Goal: Transaction & Acquisition: Purchase product/service

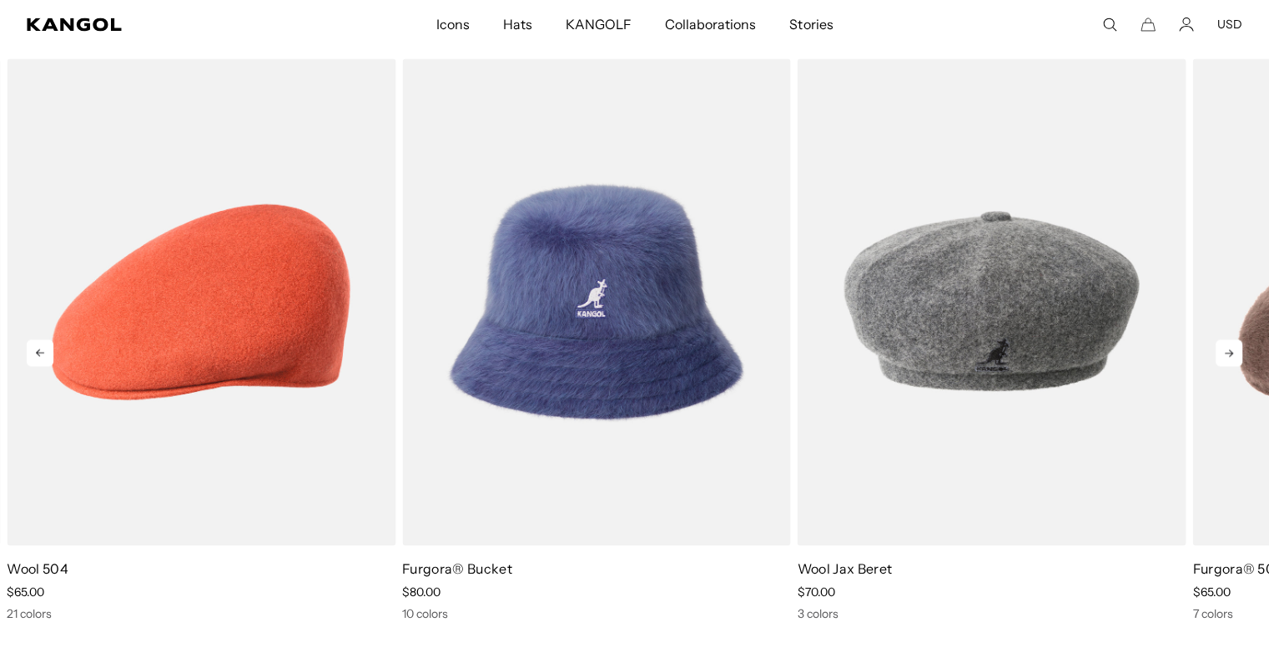
click at [1224, 355] on icon at bounding box center [1228, 353] width 27 height 27
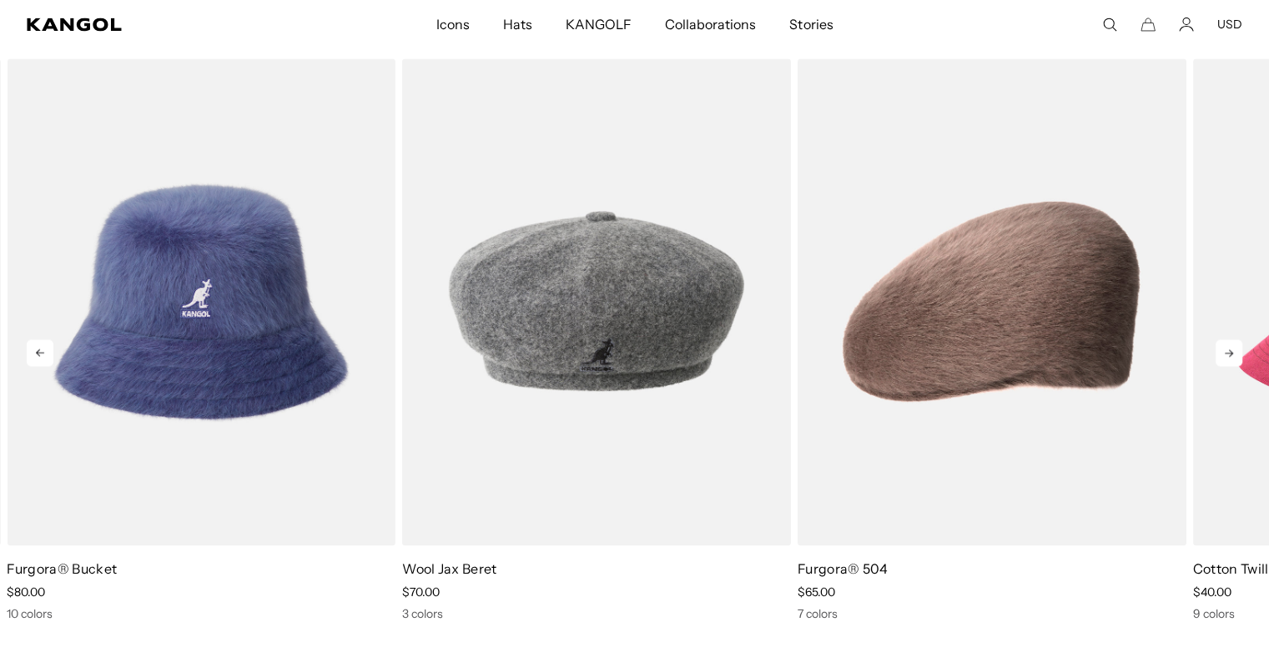
click at [1224, 355] on icon at bounding box center [1228, 353] width 27 height 27
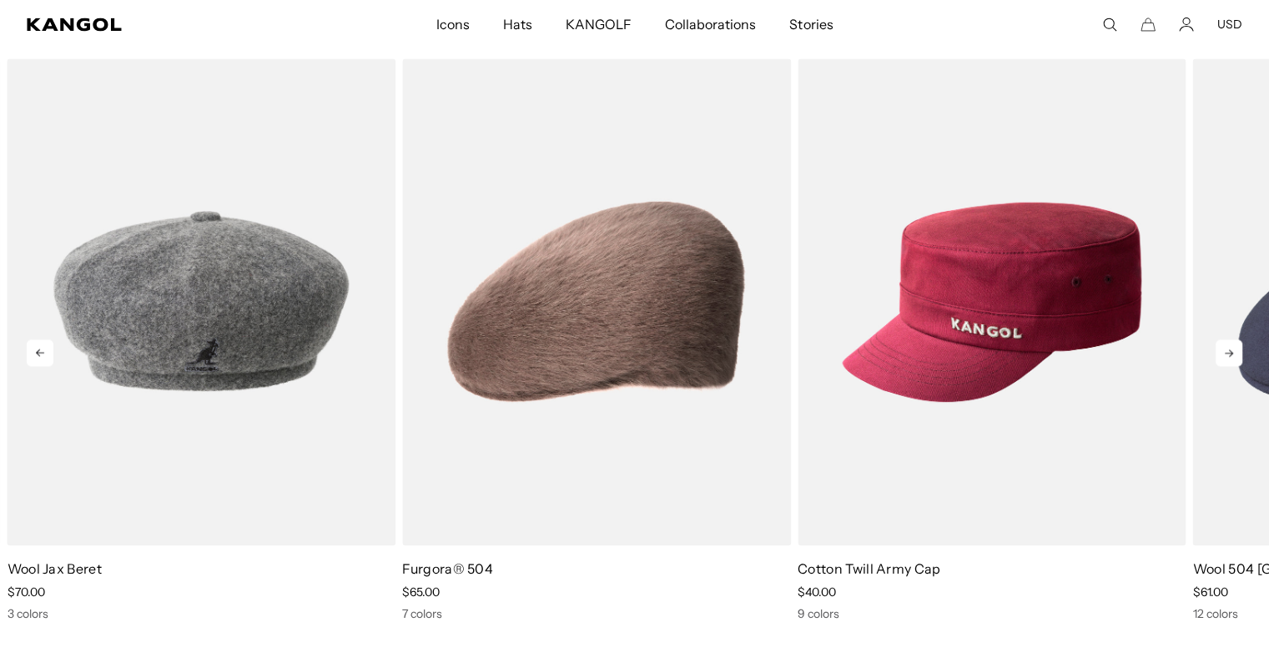
click at [1224, 355] on icon at bounding box center [1228, 353] width 27 height 27
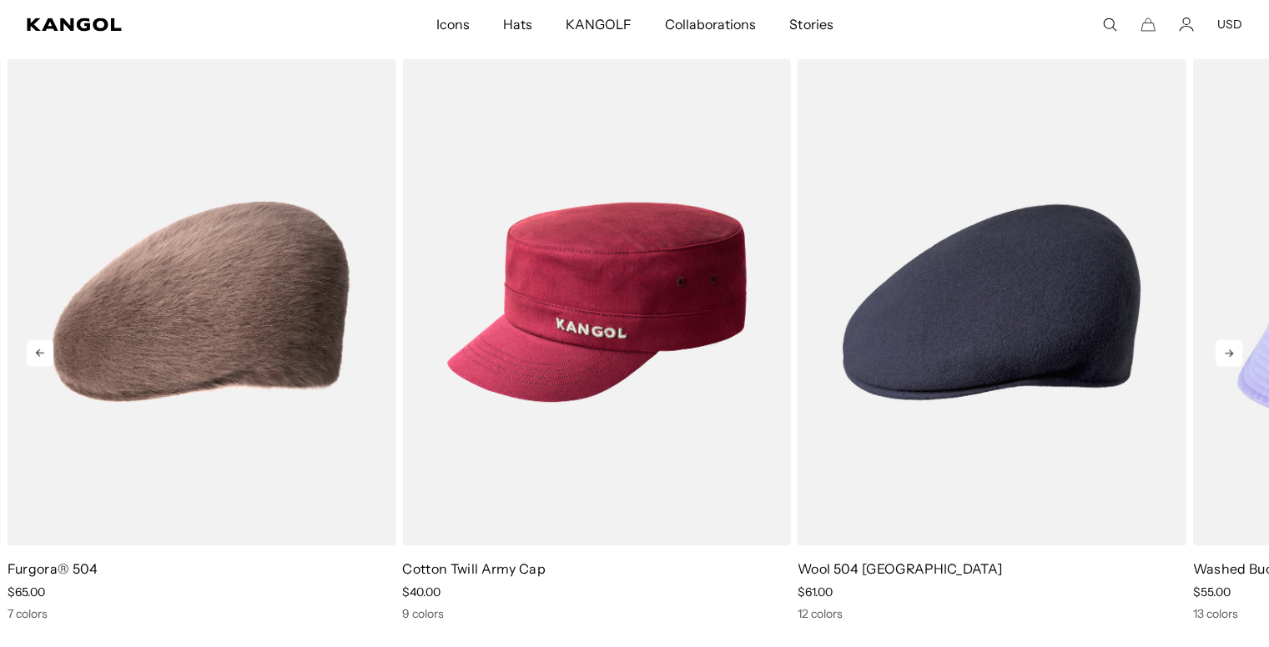
scroll to position [0, 344]
click at [1224, 355] on icon at bounding box center [1228, 353] width 27 height 27
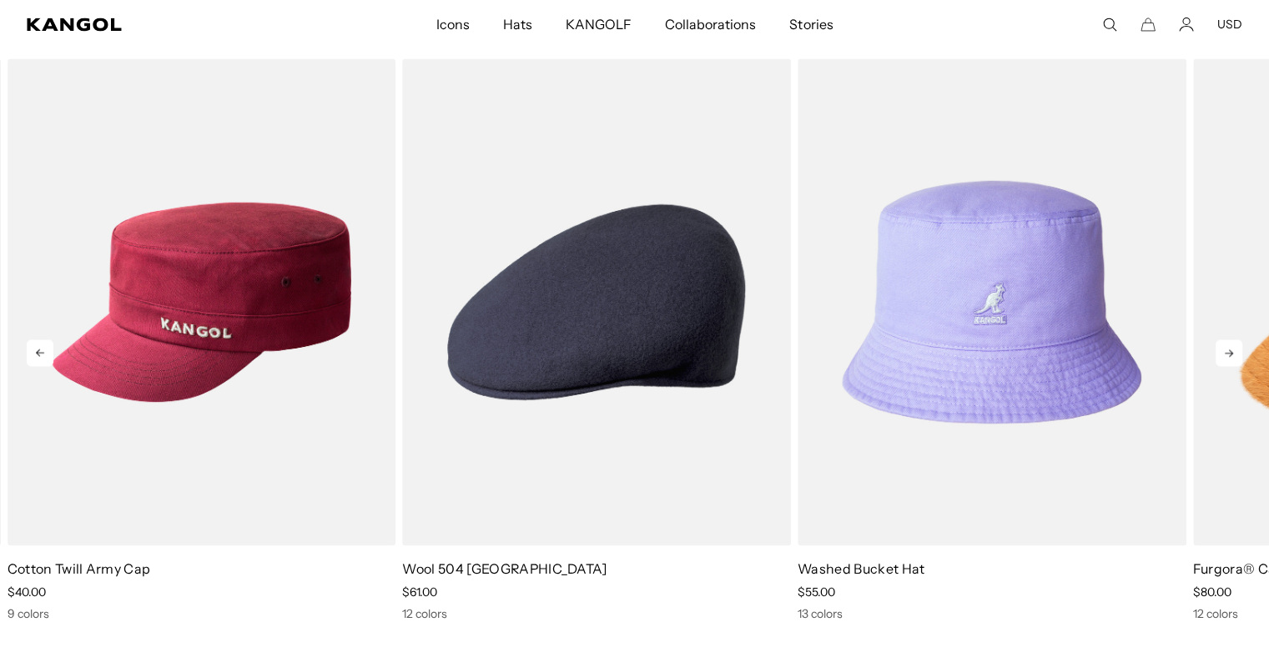
click at [1224, 355] on icon at bounding box center [1228, 353] width 27 height 27
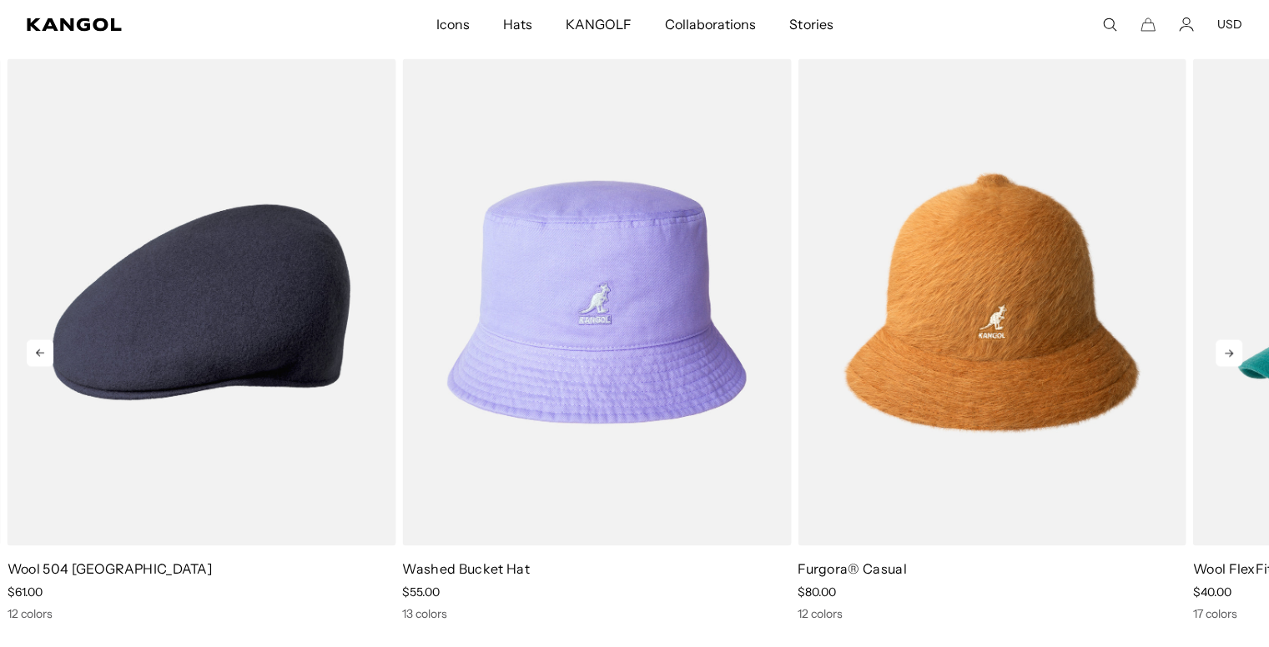
scroll to position [0, 0]
click at [1224, 355] on icon at bounding box center [1228, 353] width 27 height 27
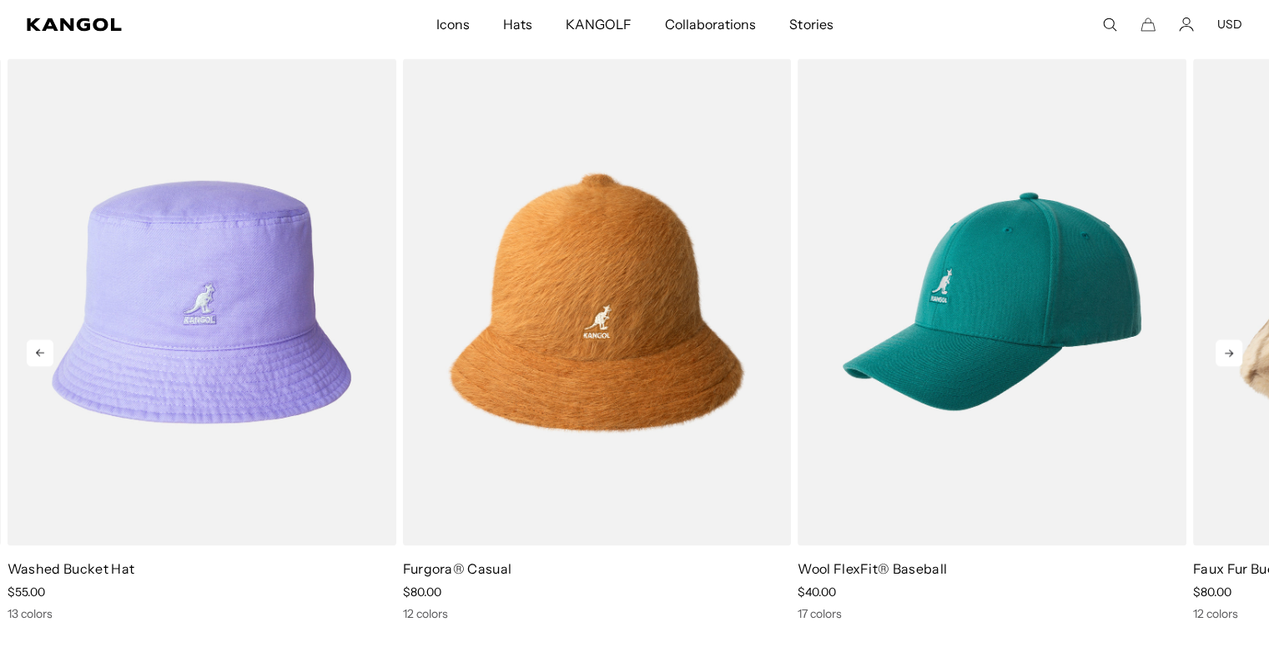
click at [1224, 355] on icon at bounding box center [1228, 353] width 27 height 27
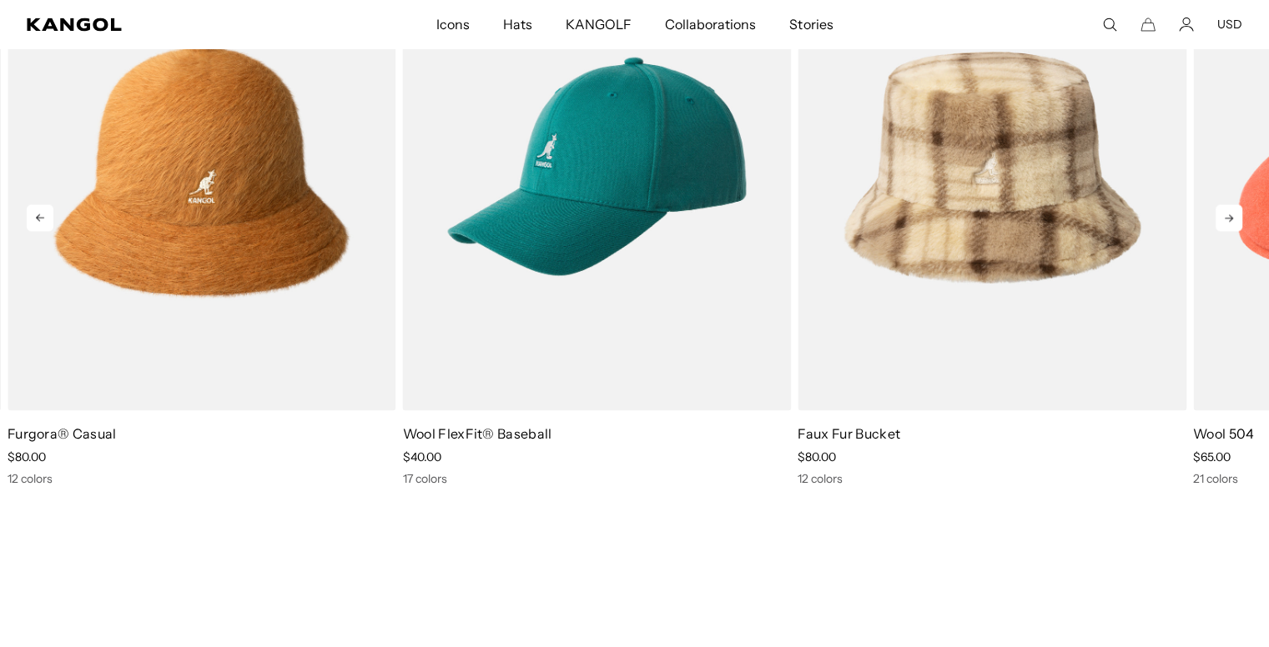
click at [1228, 213] on icon at bounding box center [1228, 217] width 27 height 27
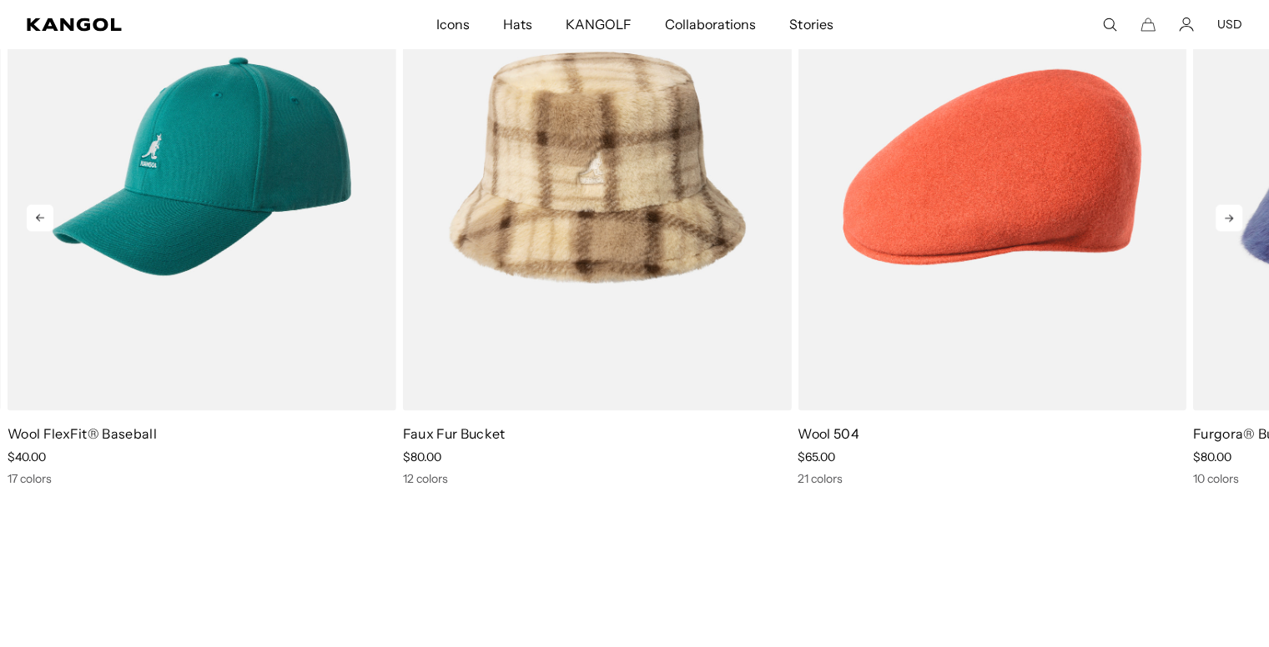
click at [1228, 213] on icon at bounding box center [1228, 217] width 27 height 27
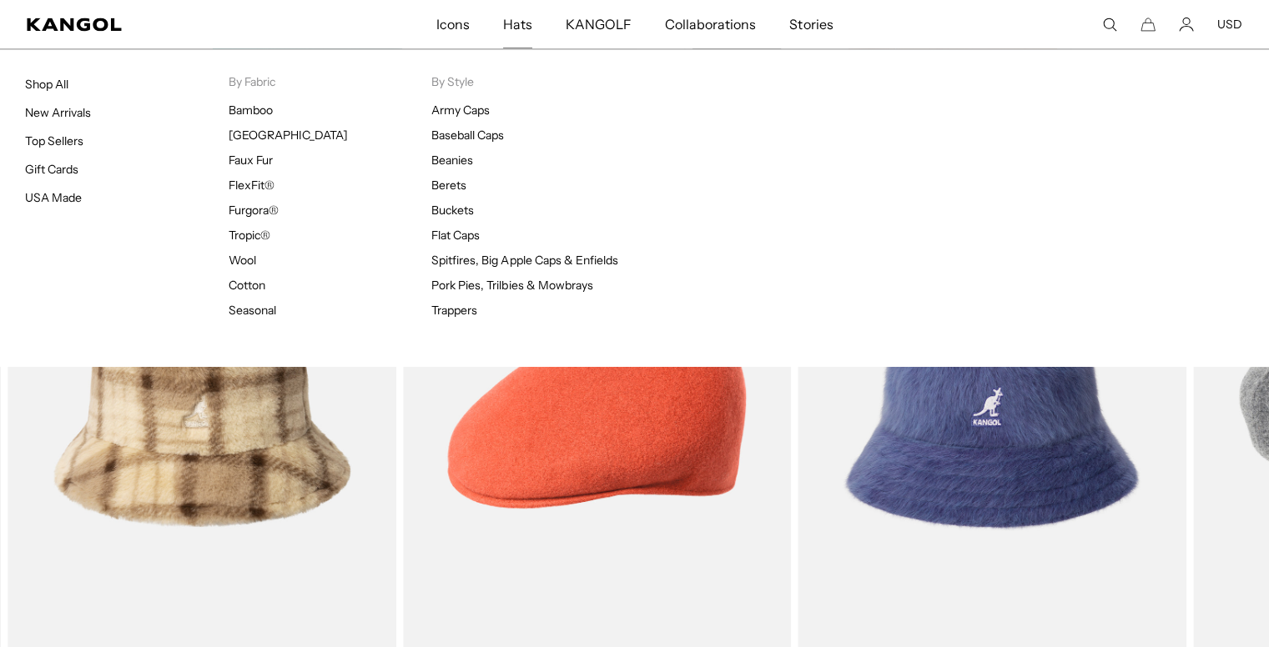
click at [515, 23] on span "Hats" at bounding box center [517, 24] width 29 height 48
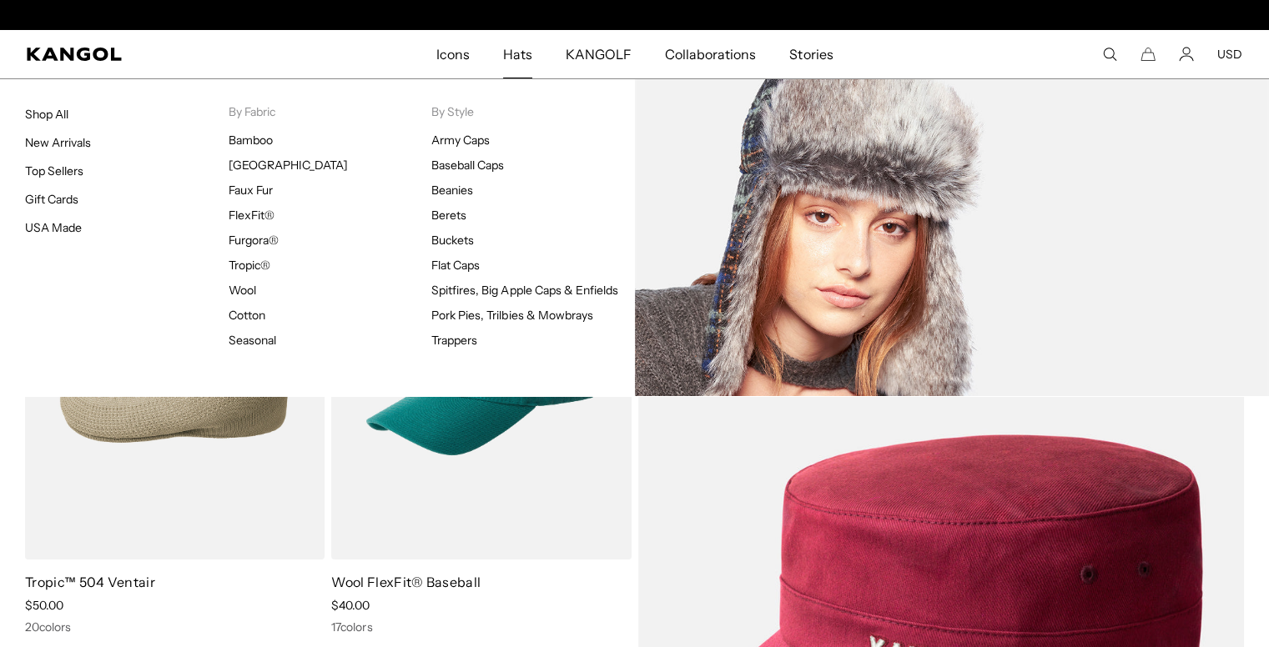
scroll to position [0, 344]
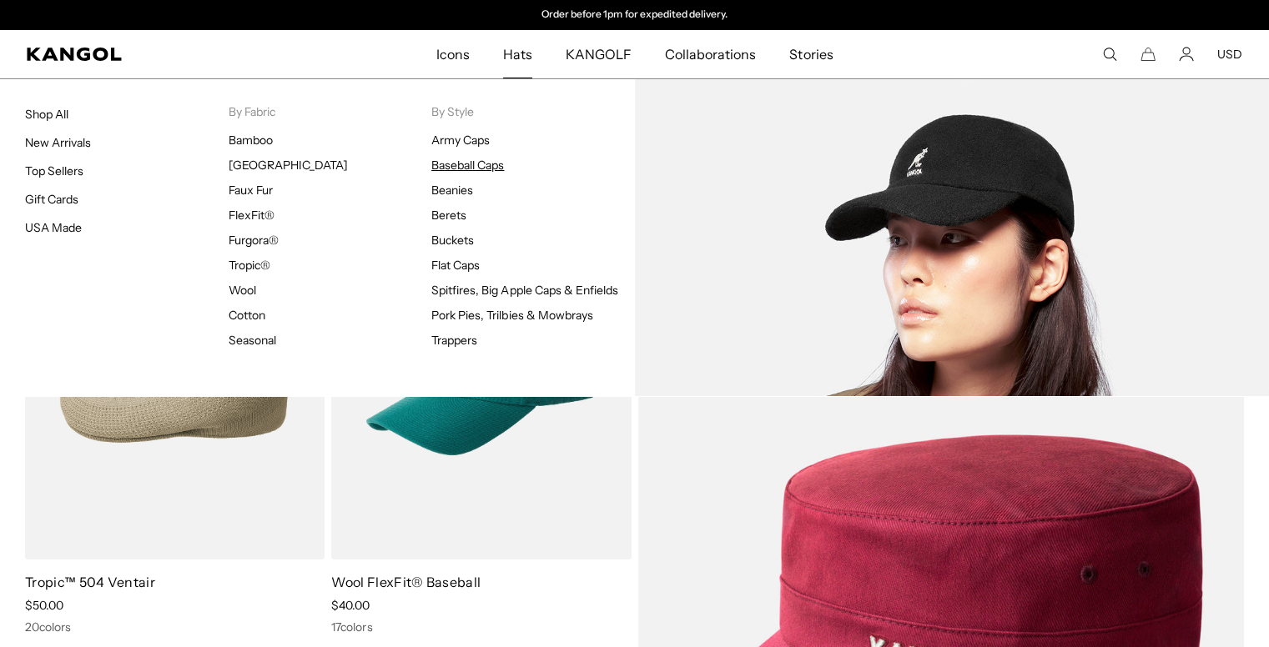
click at [465, 168] on link "Baseball Caps" at bounding box center [467, 165] width 73 height 15
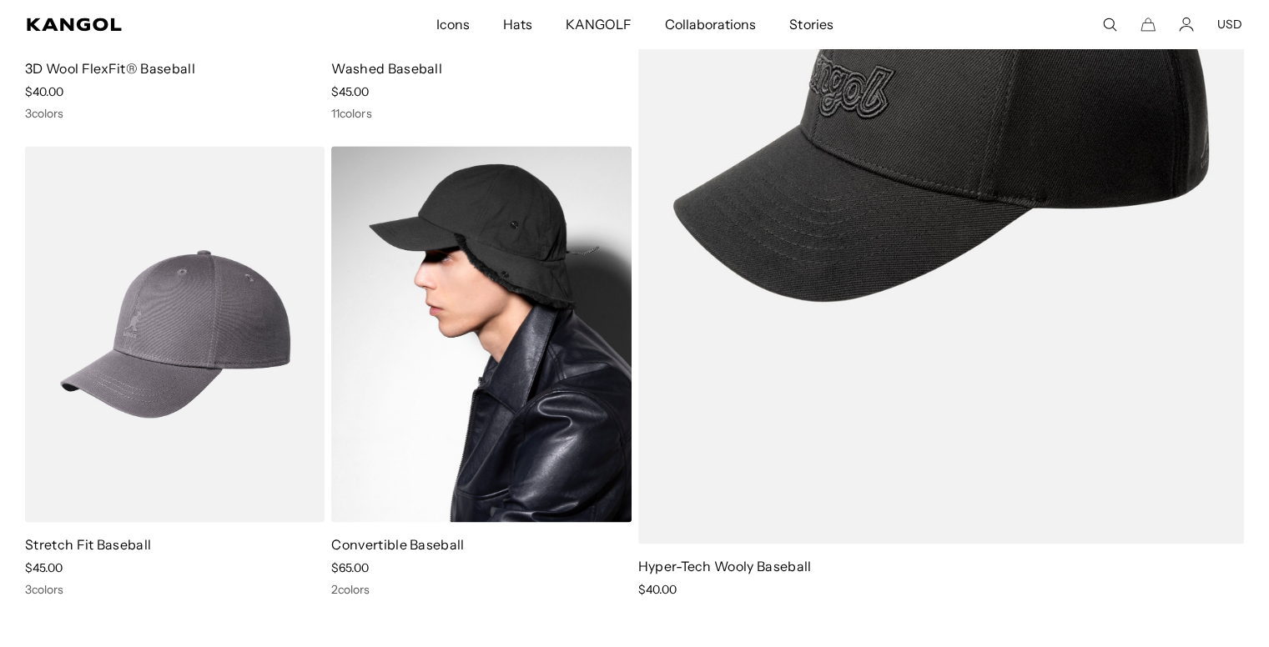
click at [473, 314] on img at bounding box center [480, 334] width 299 height 376
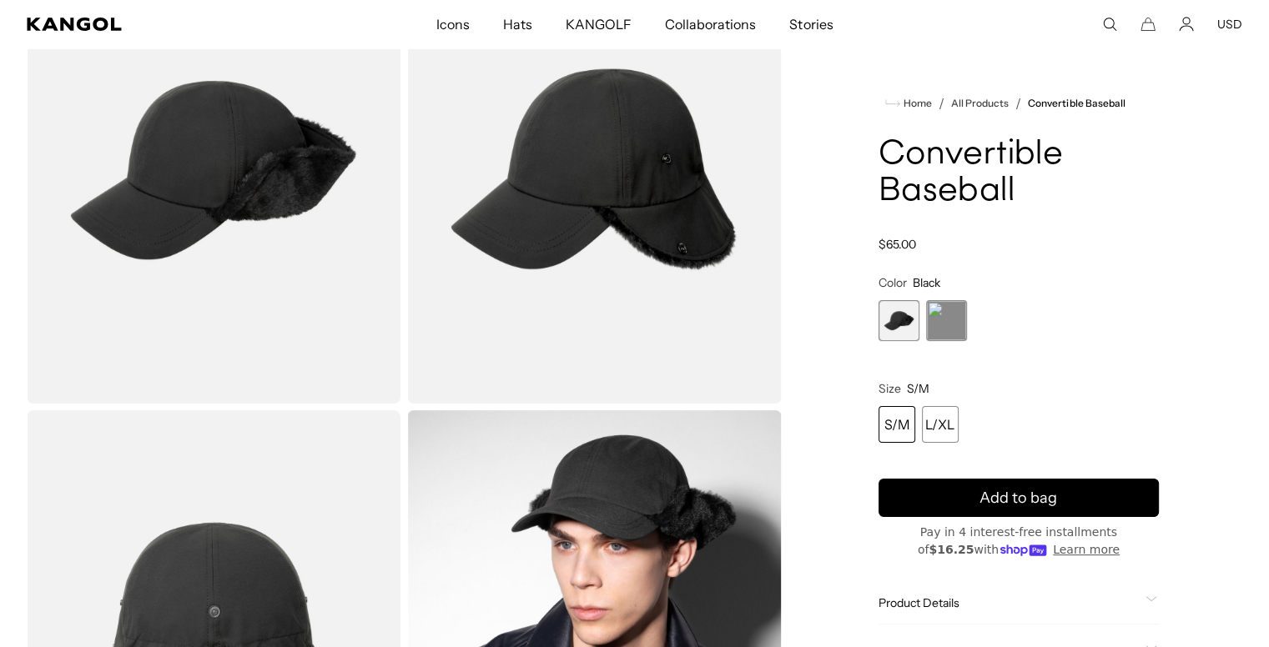
scroll to position [92, 0]
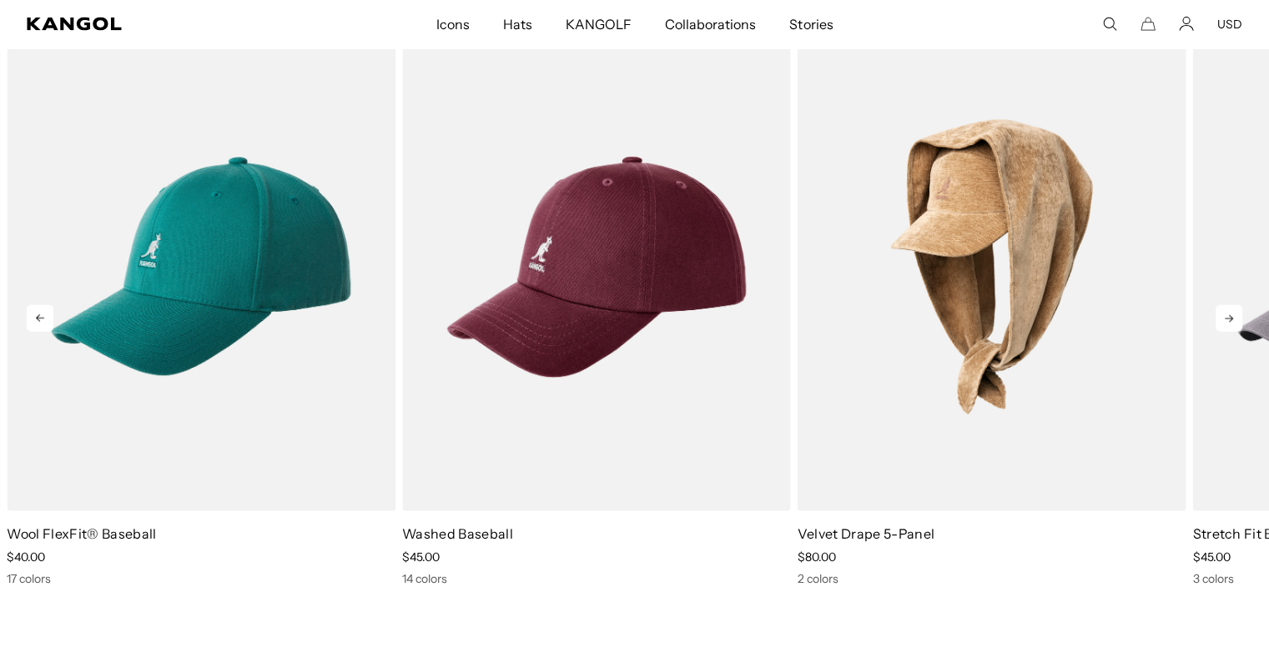
click at [1228, 315] on icon at bounding box center [1229, 319] width 8 height 8
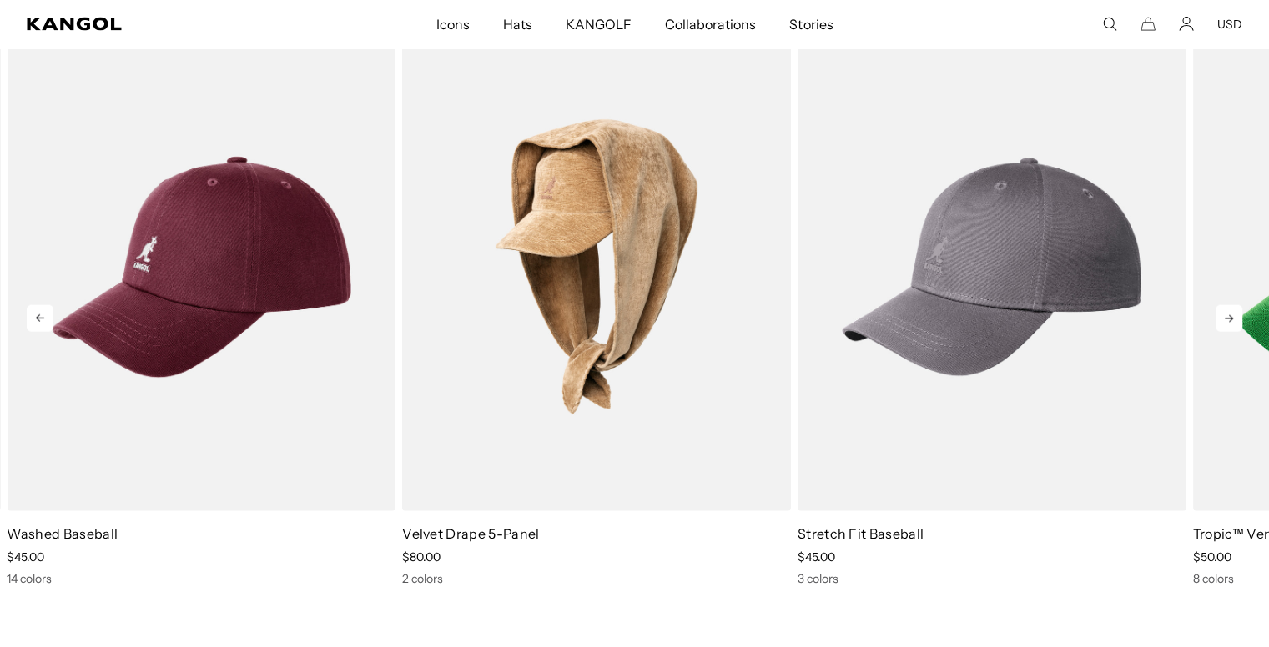
click at [1228, 315] on icon at bounding box center [1229, 319] width 8 height 8
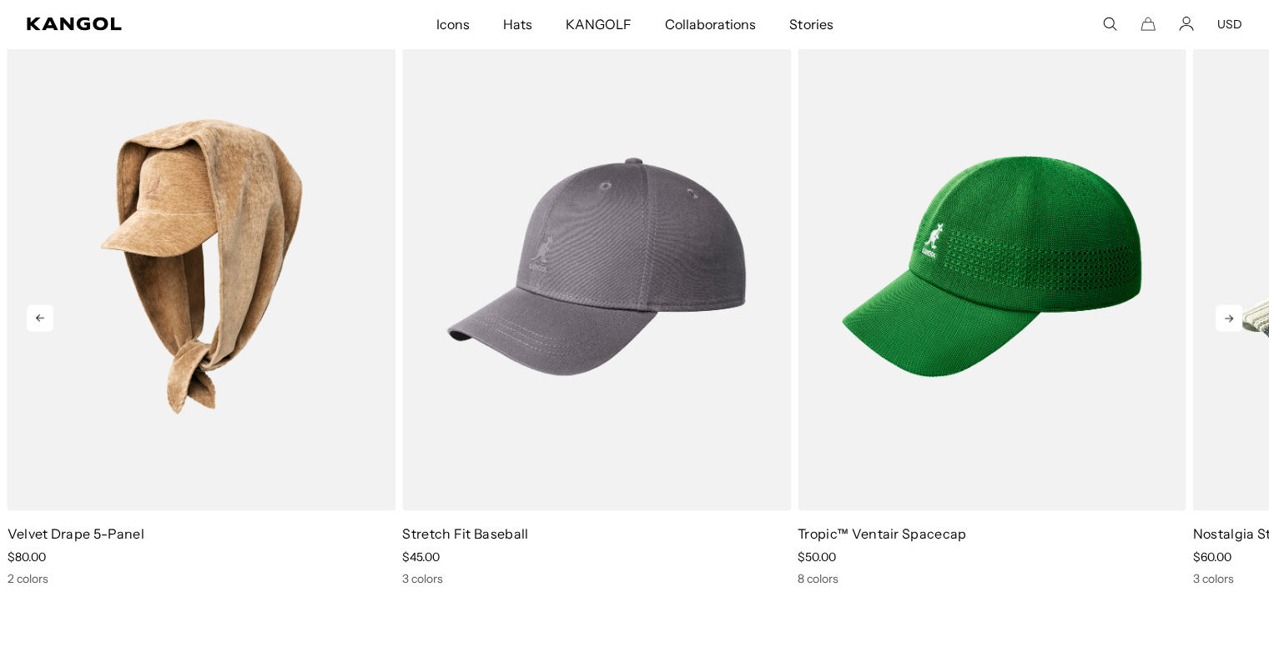
click at [1228, 315] on icon at bounding box center [1229, 319] width 8 height 8
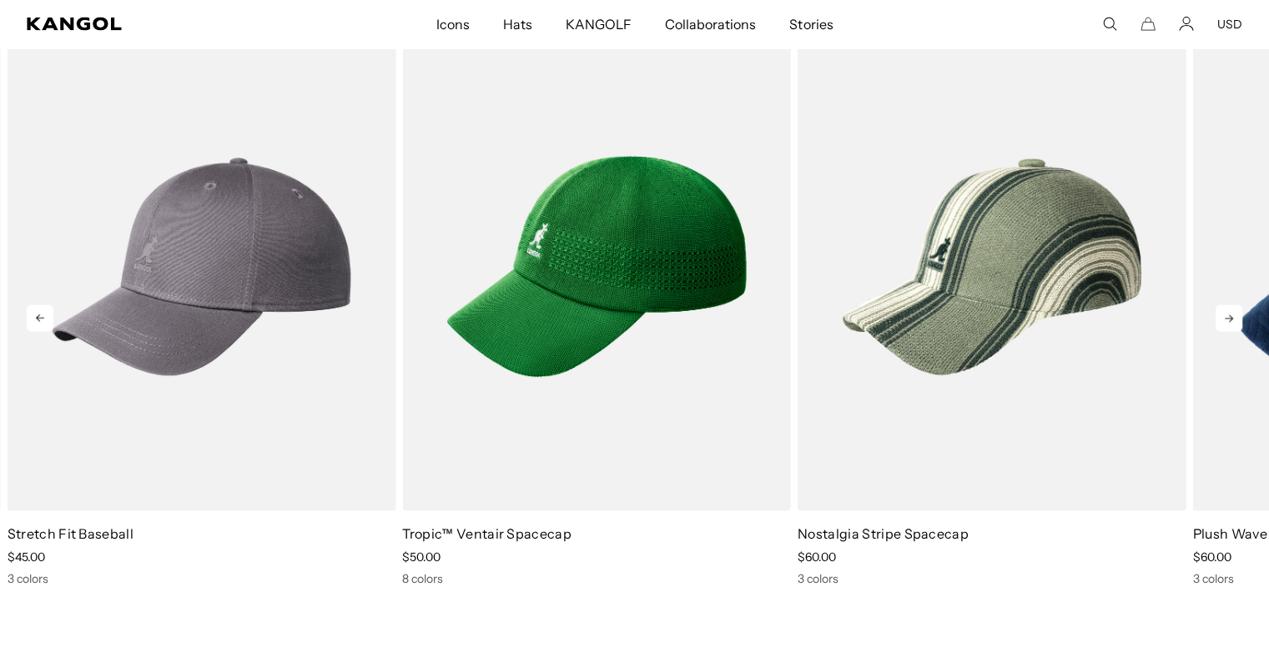
click at [1228, 315] on icon at bounding box center [1229, 319] width 8 height 8
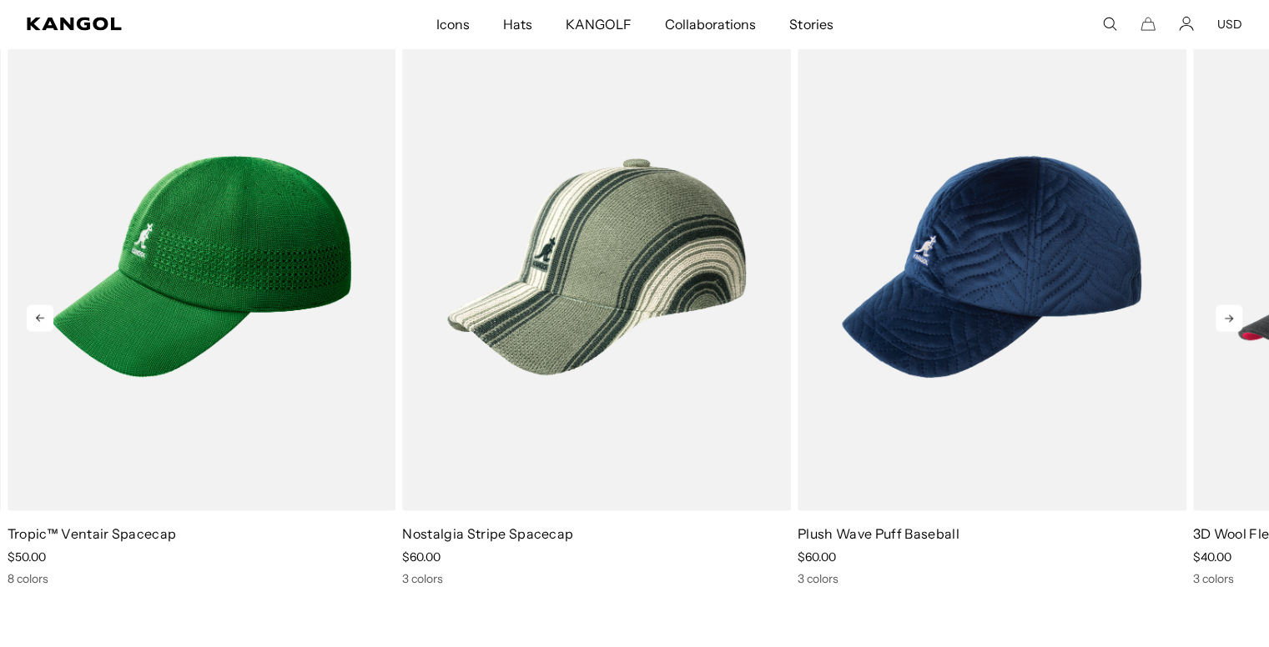
click at [1228, 315] on icon at bounding box center [1229, 319] width 8 height 8
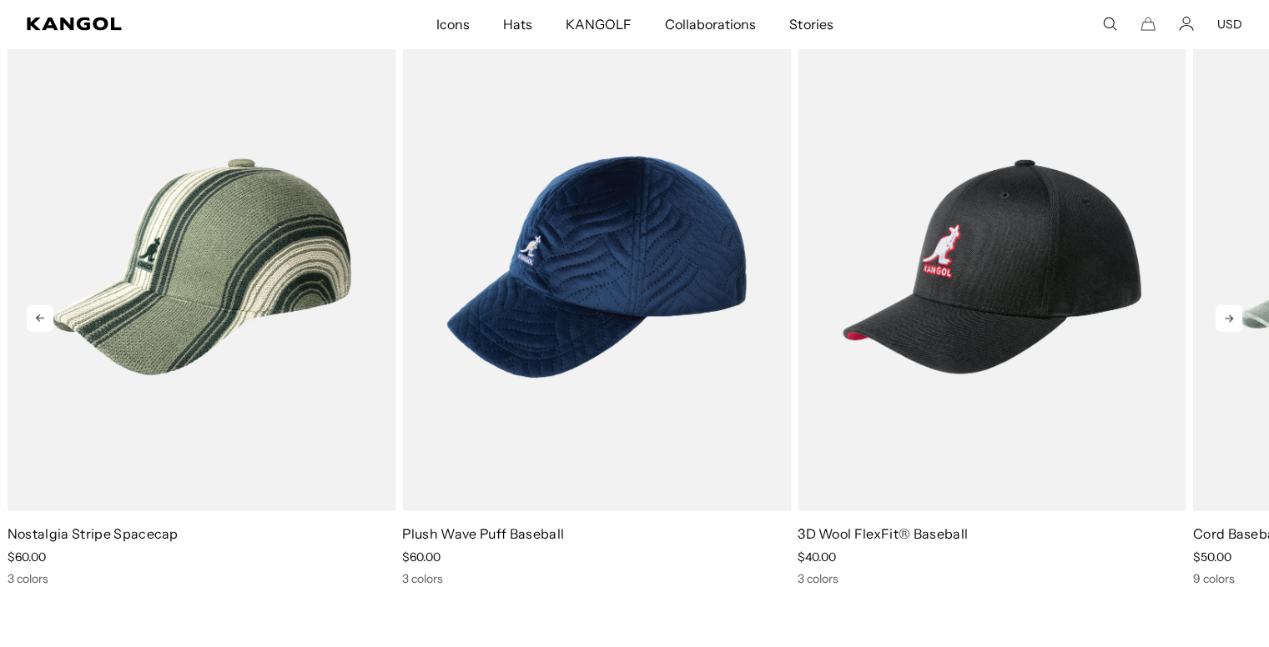
click at [1229, 315] on icon at bounding box center [1229, 319] width 8 height 8
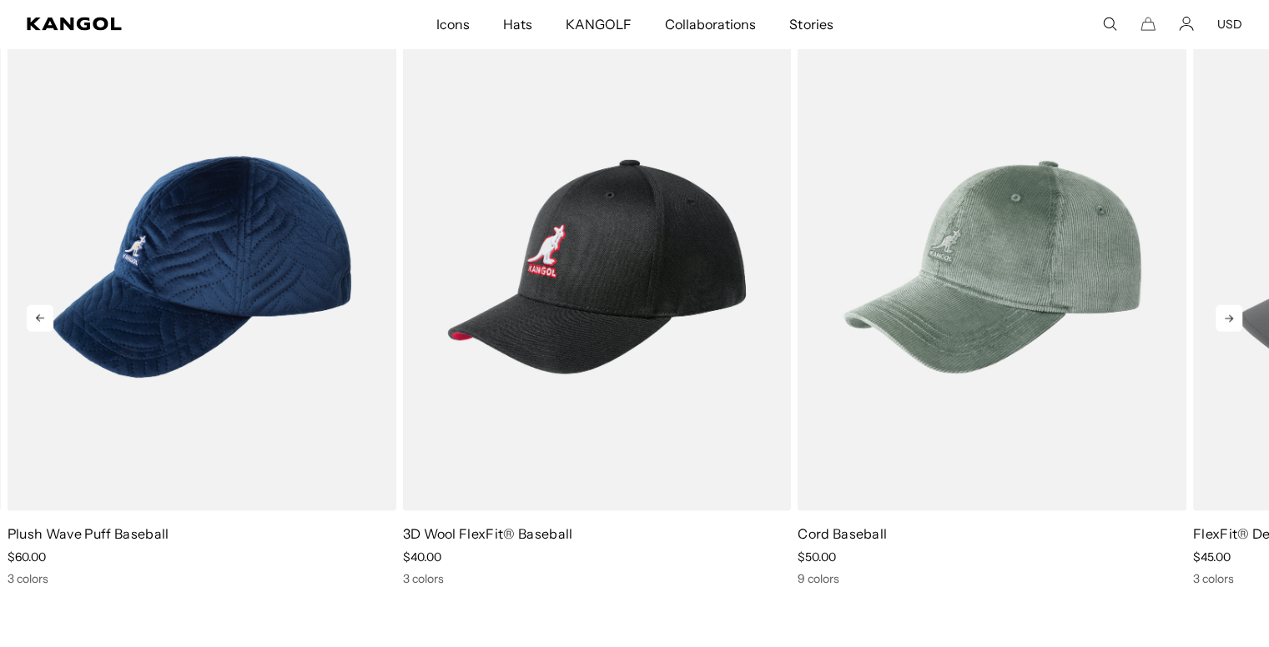
click at [1229, 315] on icon at bounding box center [1229, 319] width 8 height 8
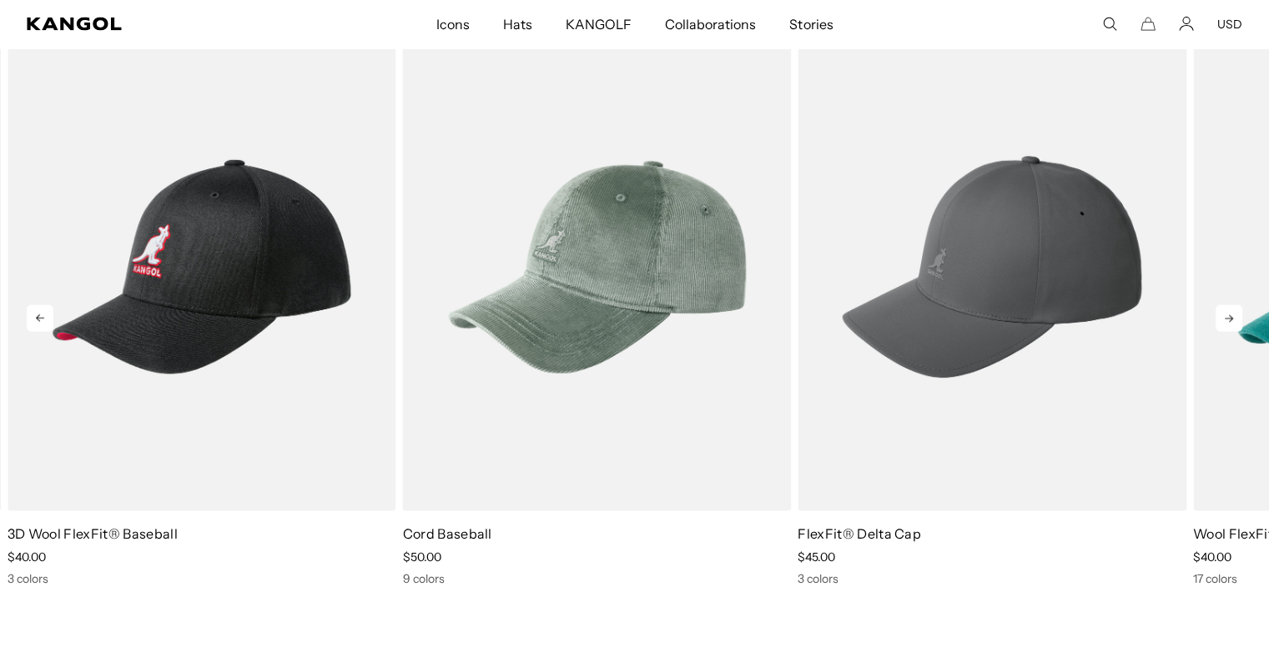
click at [1229, 315] on icon at bounding box center [1229, 319] width 8 height 8
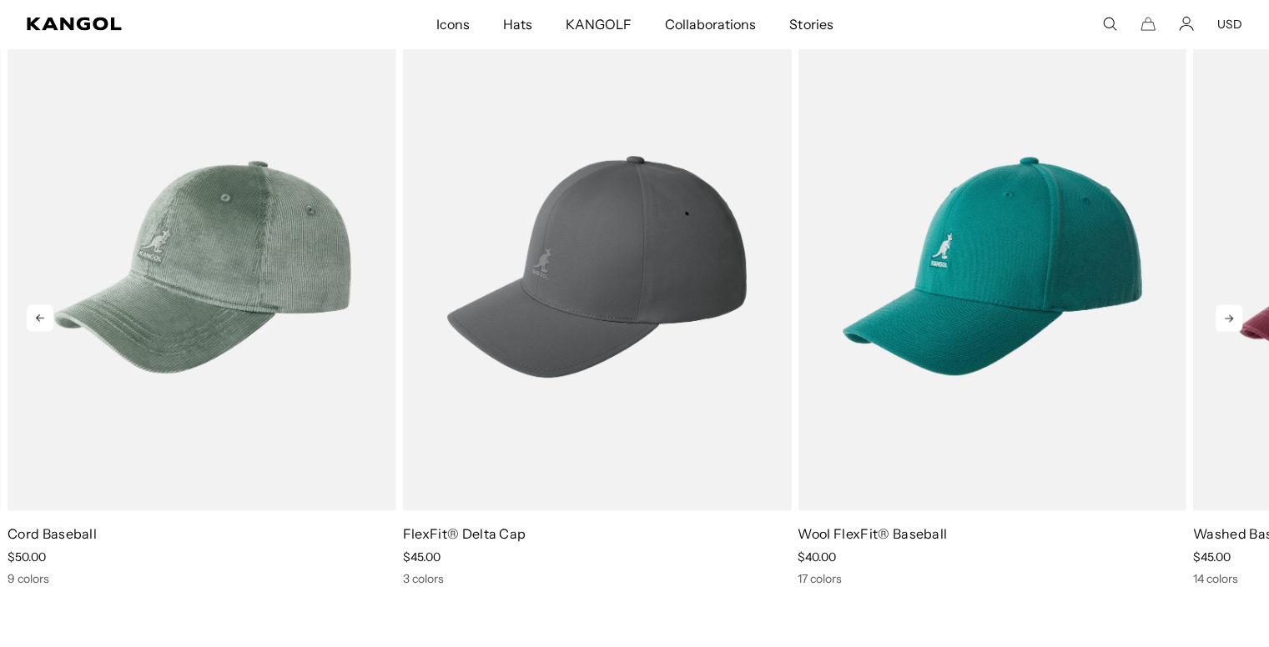
click at [1229, 315] on icon at bounding box center [1229, 319] width 8 height 8
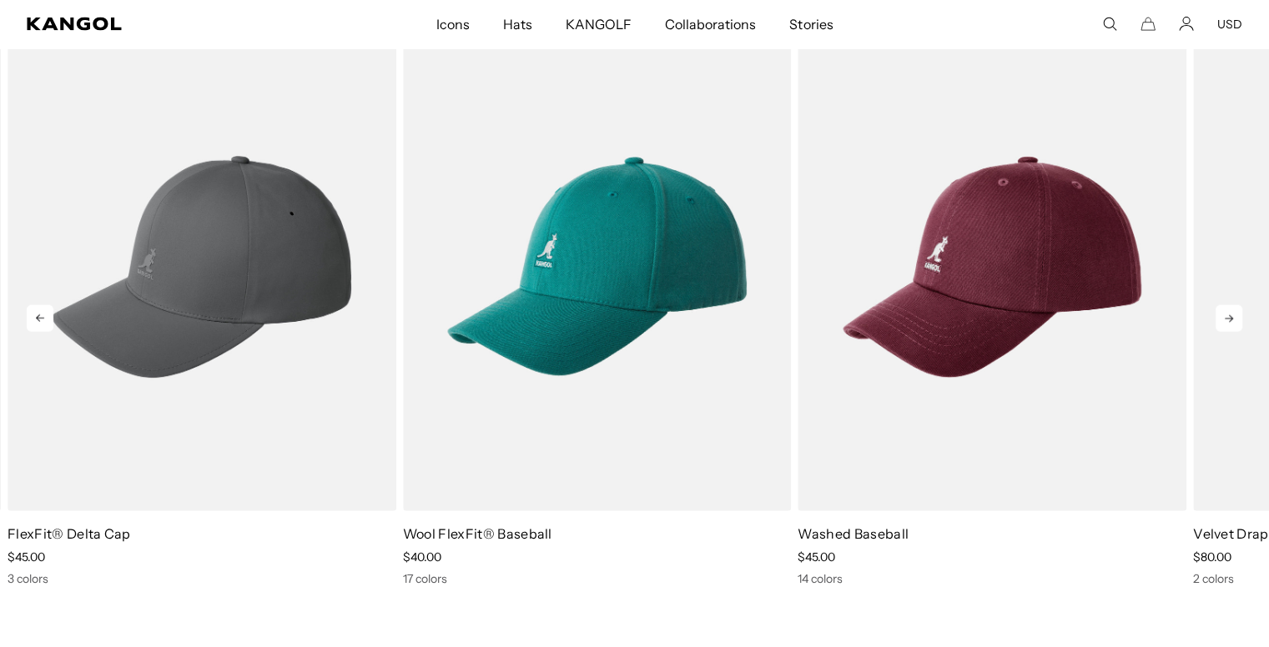
click at [1229, 315] on icon at bounding box center [1229, 319] width 8 height 8
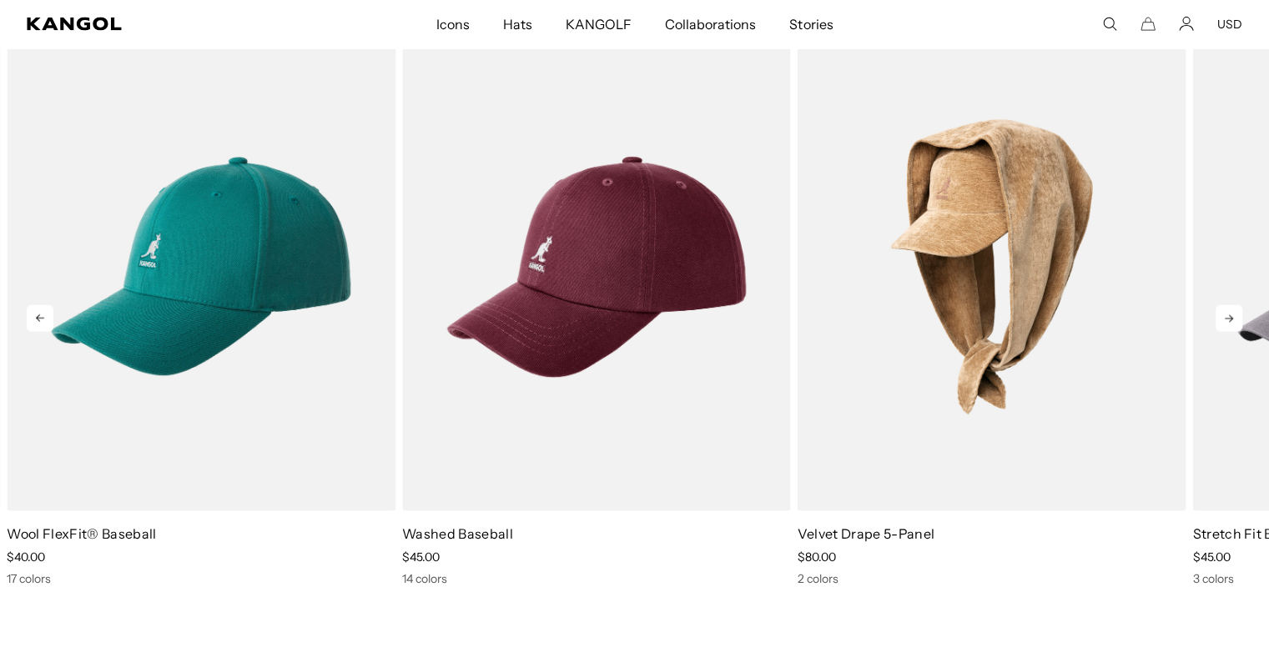
click at [1229, 315] on icon at bounding box center [1229, 319] width 8 height 8
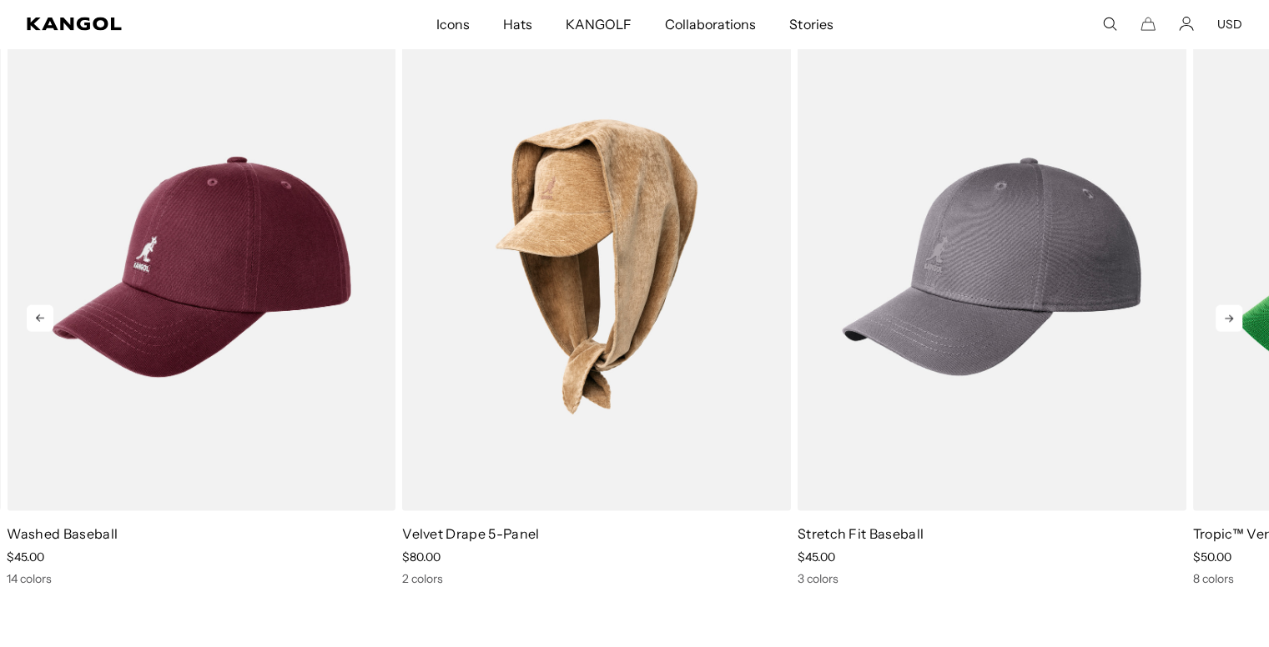
click at [1229, 315] on icon at bounding box center [1229, 319] width 8 height 8
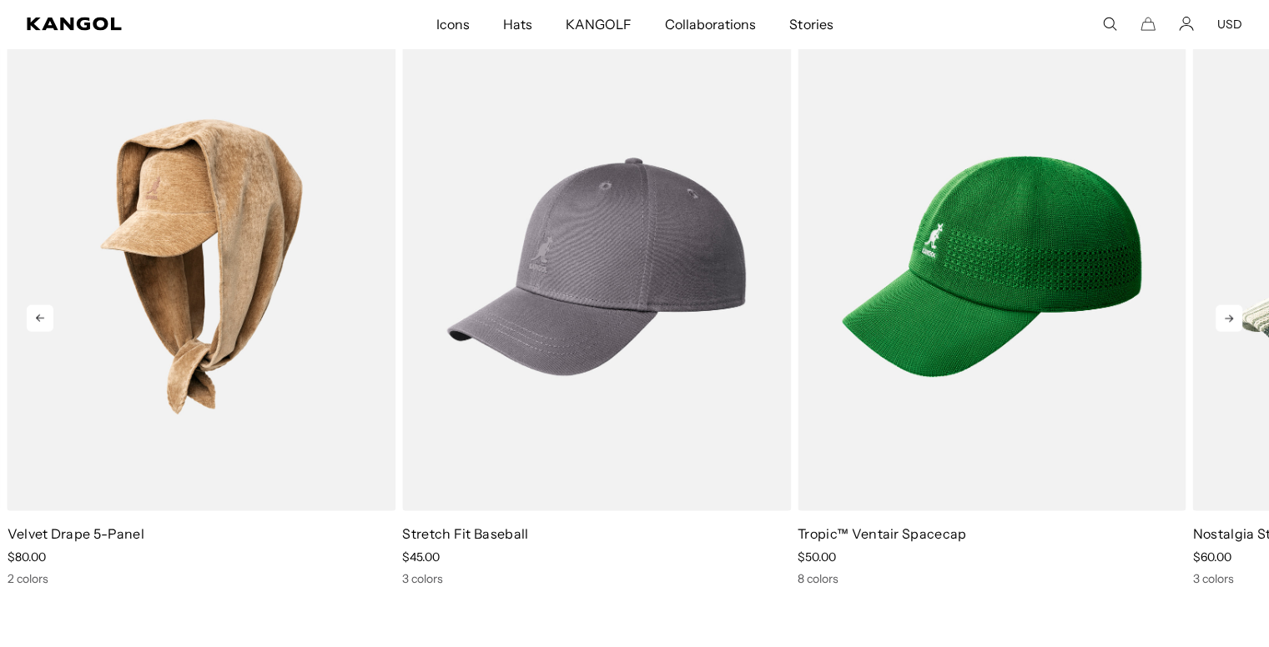
click at [1229, 315] on icon at bounding box center [1229, 319] width 8 height 8
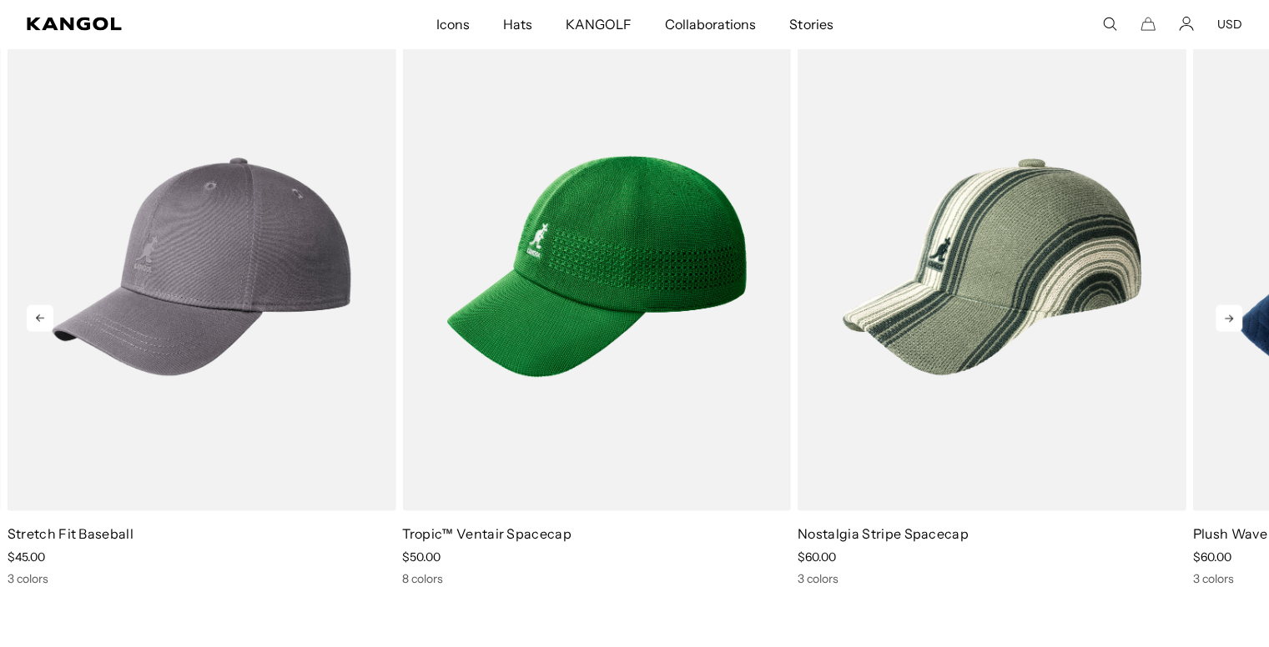
click at [1229, 315] on icon at bounding box center [1229, 319] width 8 height 8
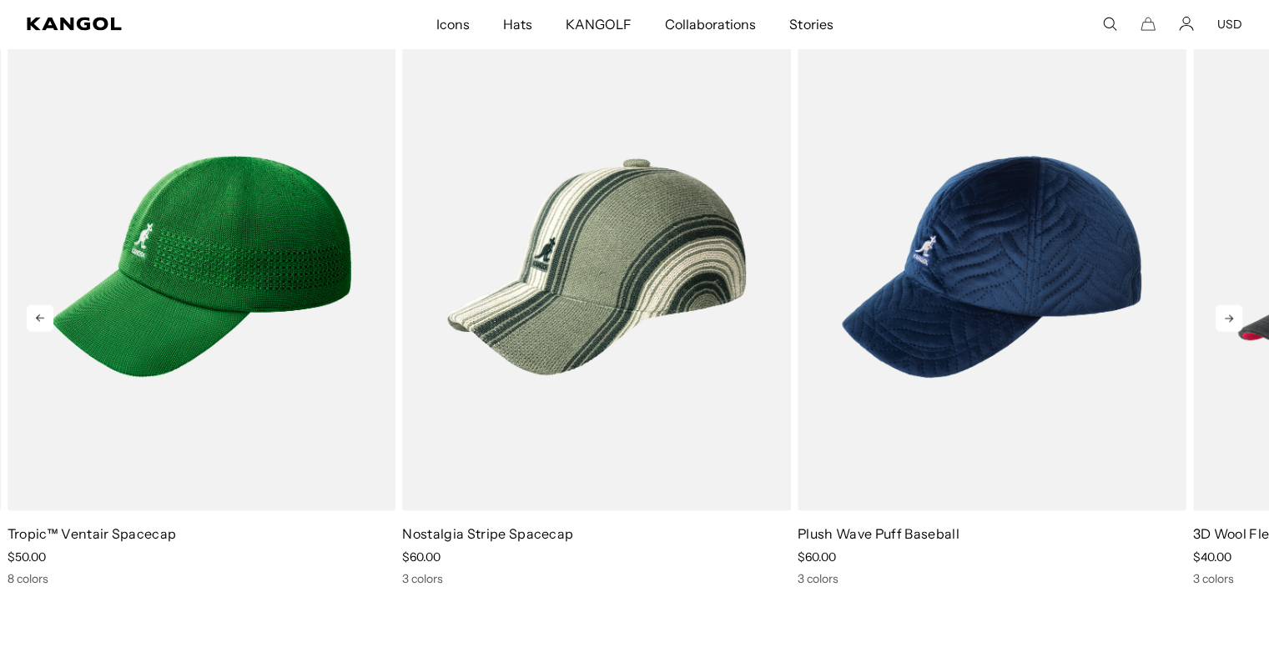
scroll to position [0, 0]
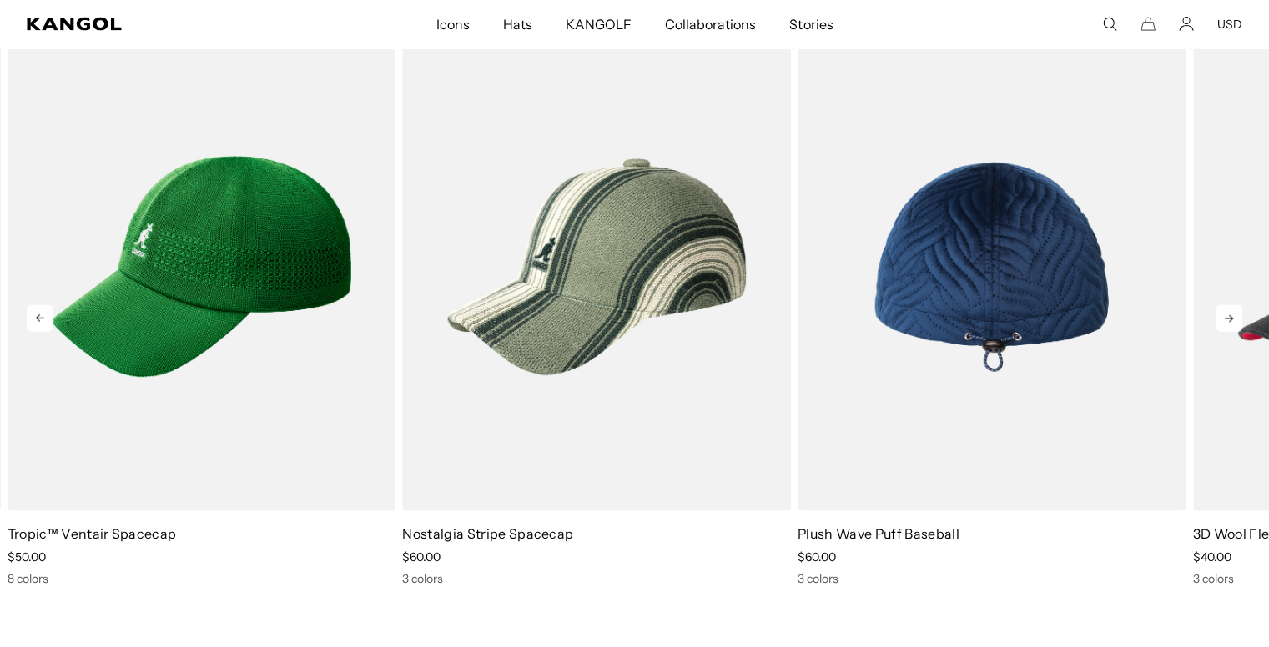
click at [1067, 298] on img "7 of 10" at bounding box center [991, 267] width 389 height 488
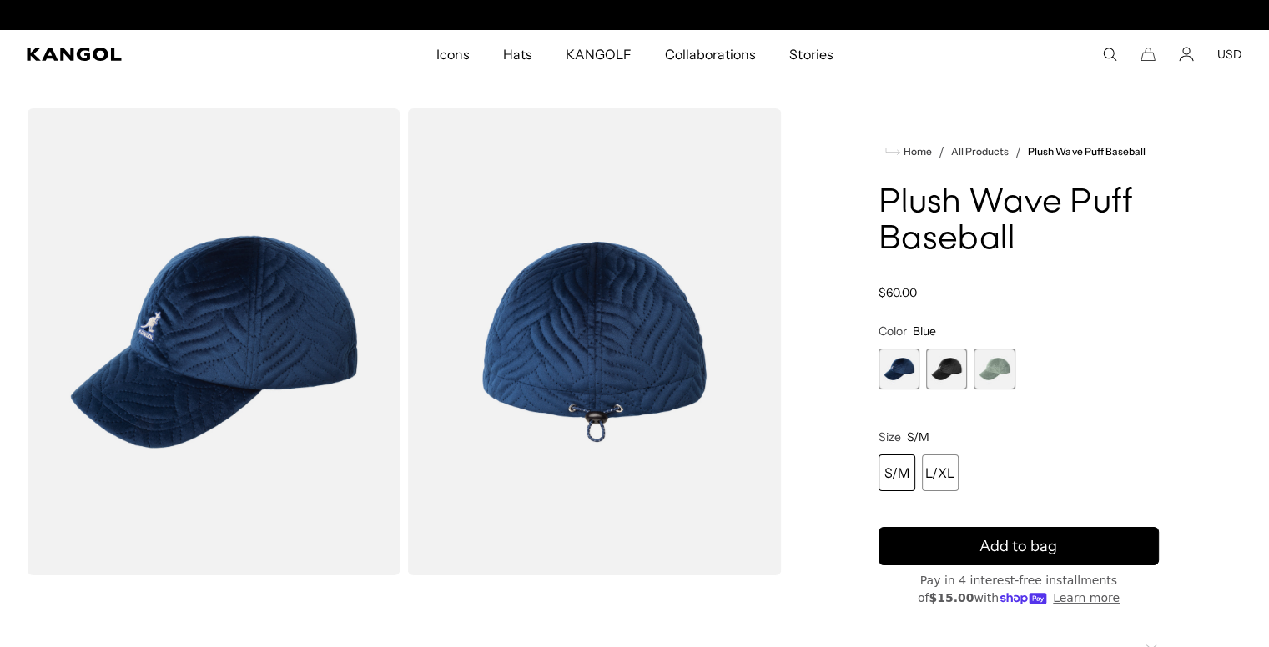
scroll to position [0, 344]
click at [941, 371] on span "2 of 3" at bounding box center [946, 369] width 41 height 41
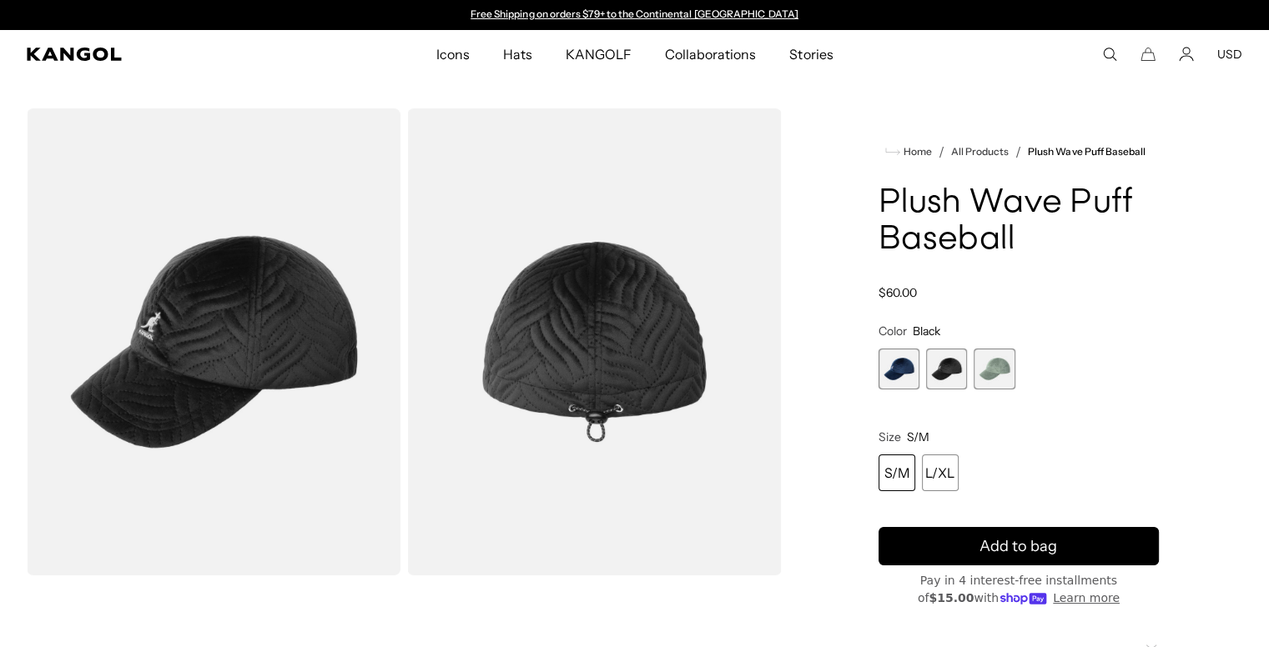
click at [985, 375] on span "3 of 3" at bounding box center [993, 369] width 41 height 41
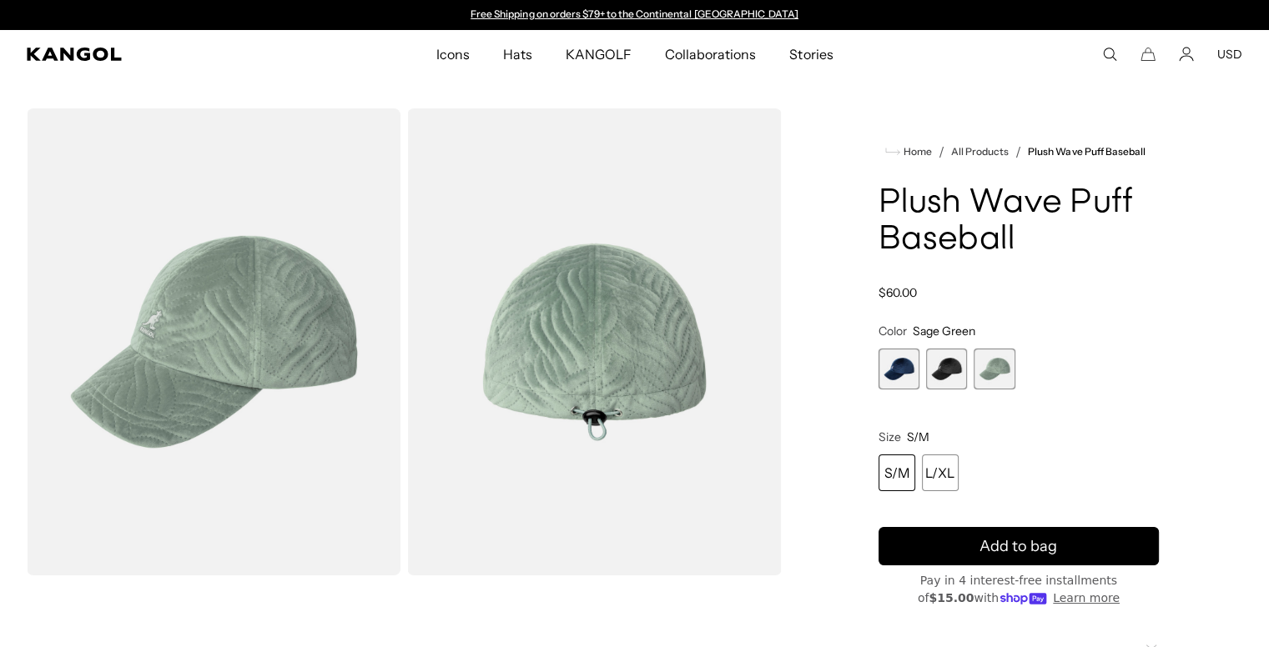
click at [895, 369] on span "1 of 3" at bounding box center [898, 369] width 41 height 41
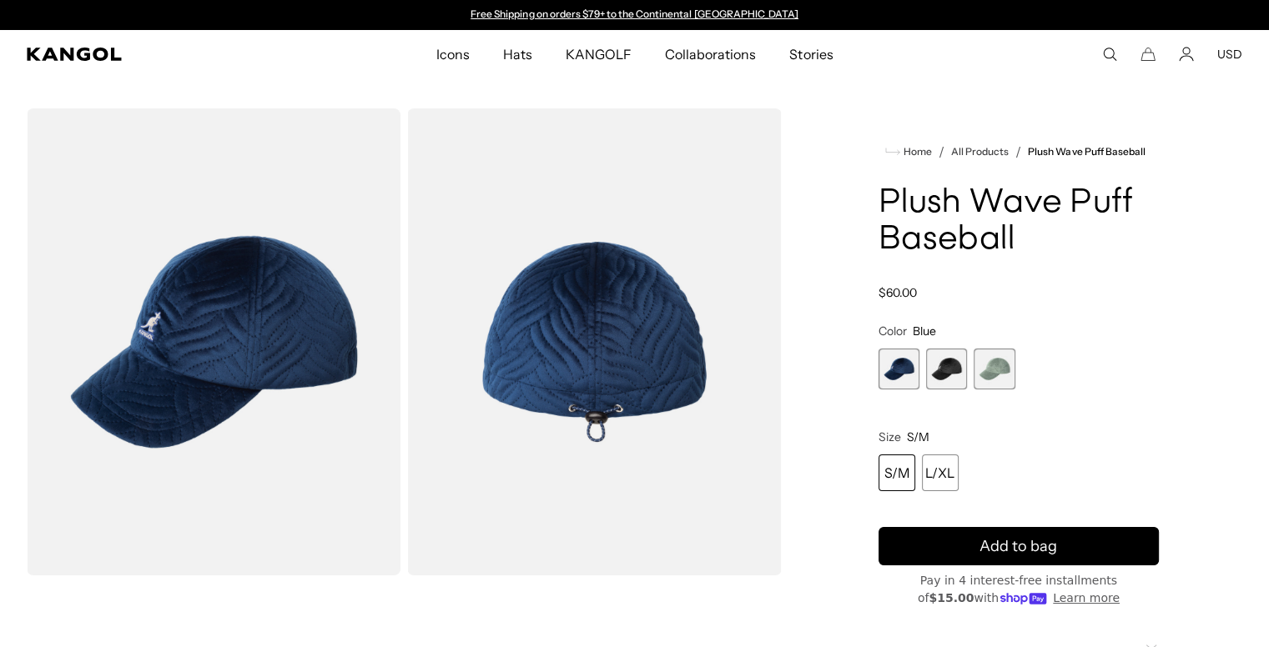
click at [938, 378] on span "2 of 3" at bounding box center [946, 369] width 41 height 41
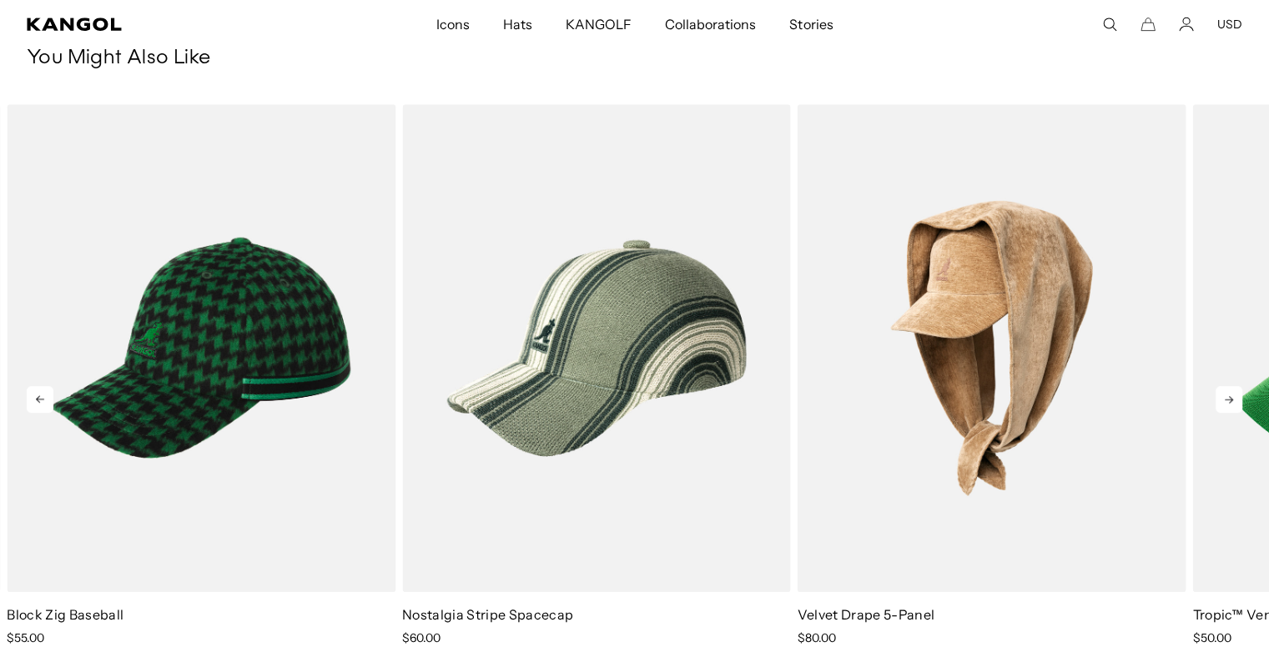
click at [1228, 399] on icon at bounding box center [1229, 400] width 8 height 8
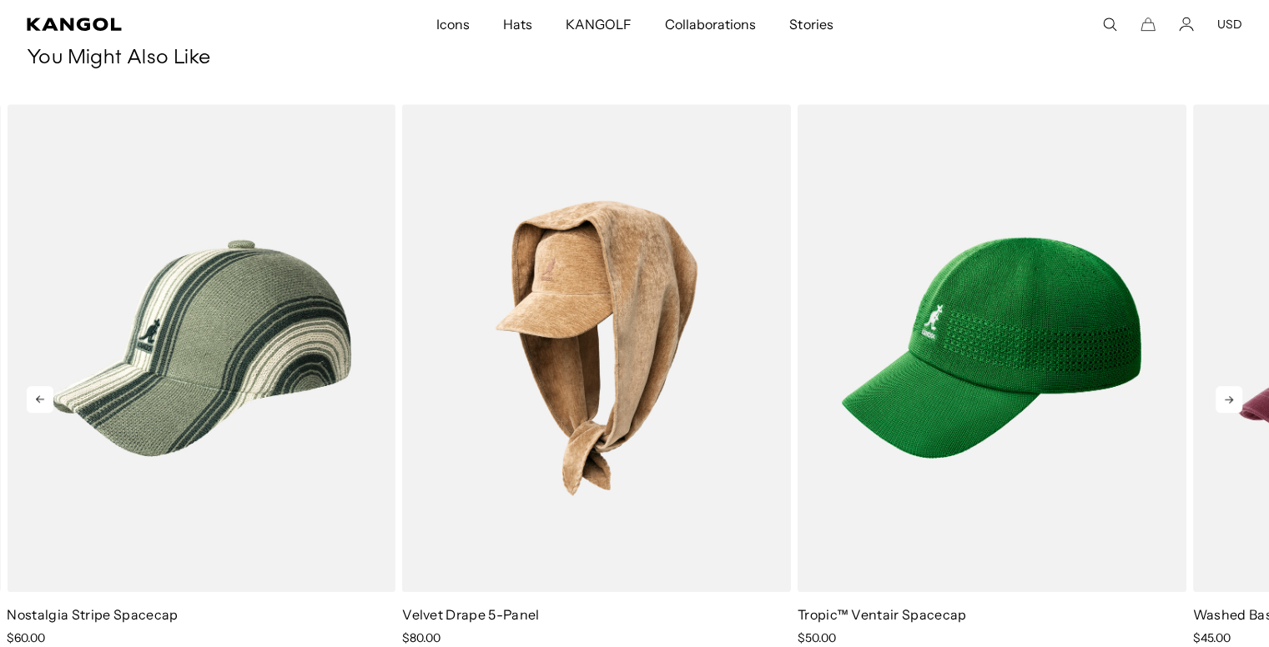
scroll to position [0, 344]
click at [1228, 399] on icon at bounding box center [1229, 400] width 8 height 8
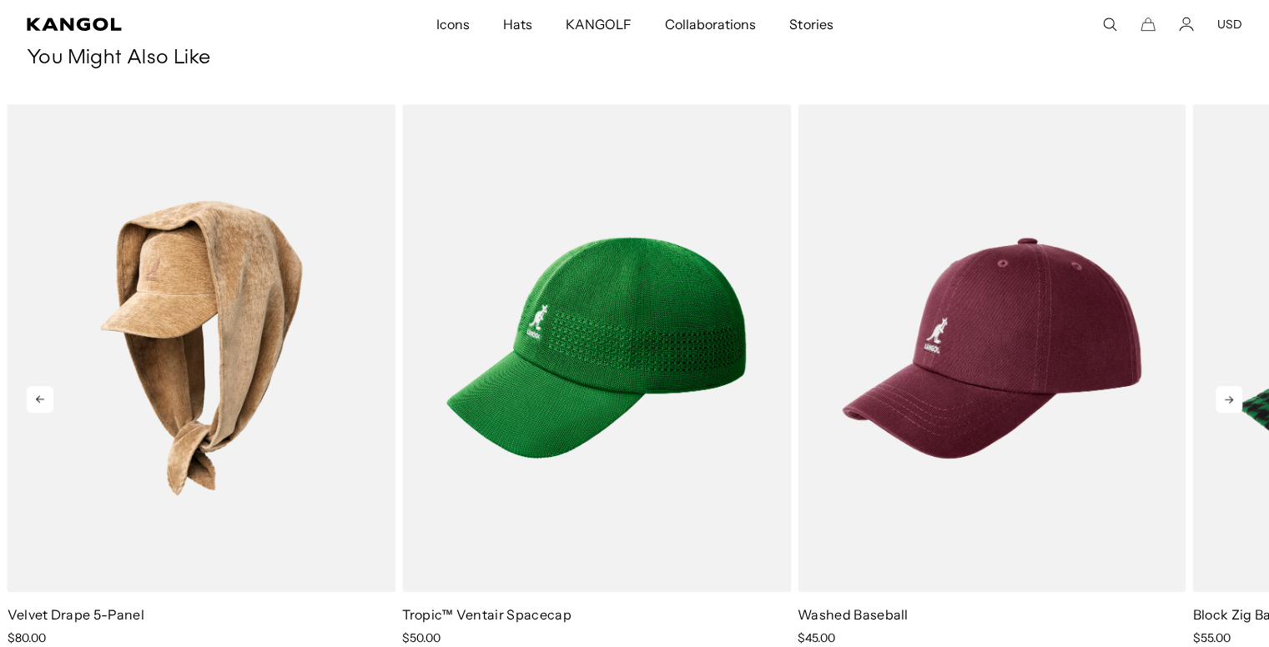
click at [1228, 399] on icon at bounding box center [1229, 400] width 8 height 8
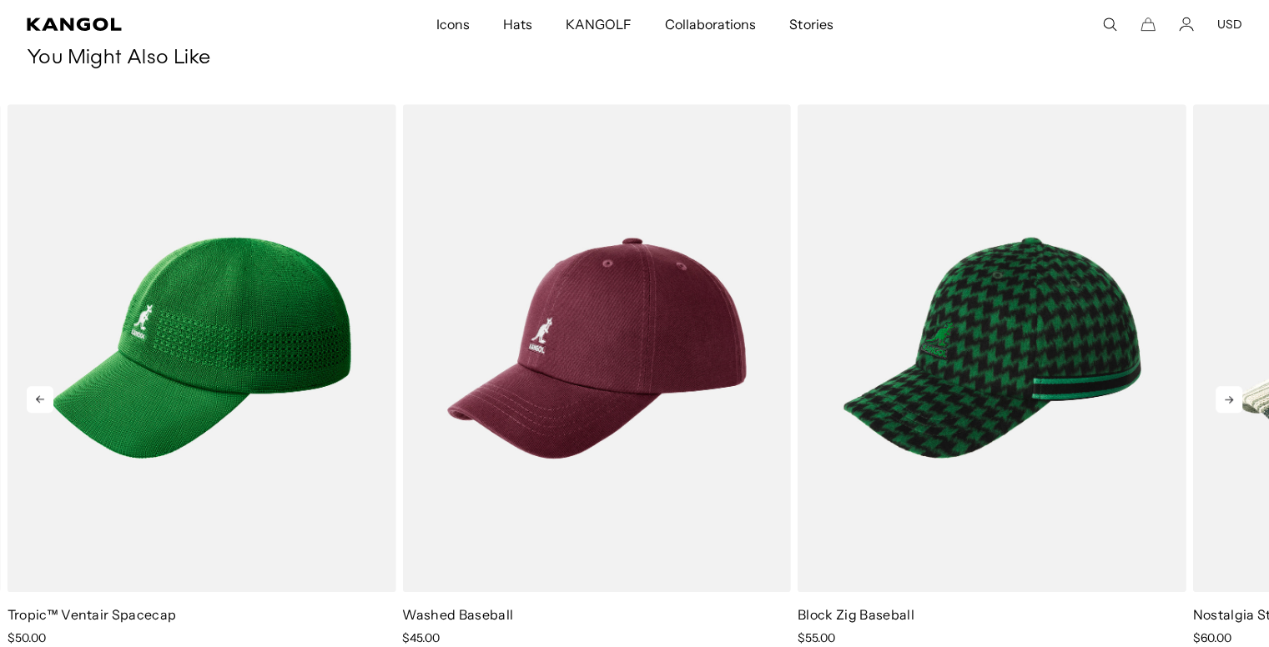
click at [1228, 399] on icon at bounding box center [1229, 400] width 8 height 8
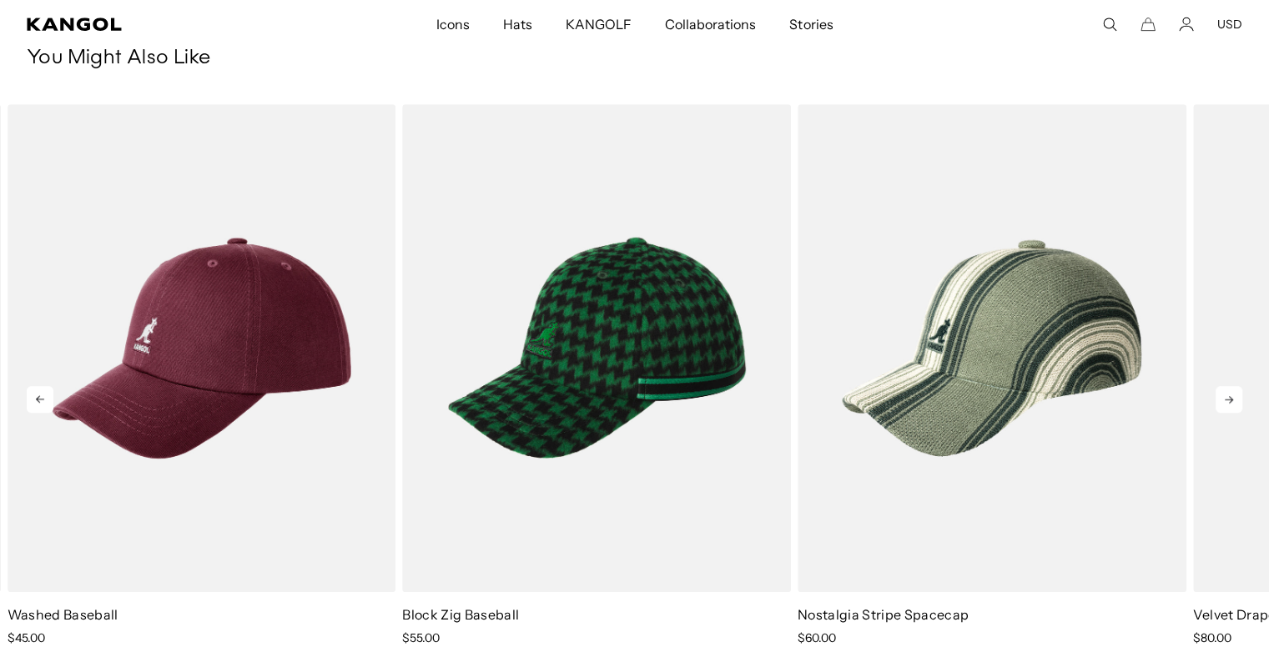
click at [1228, 399] on icon at bounding box center [1229, 400] width 8 height 8
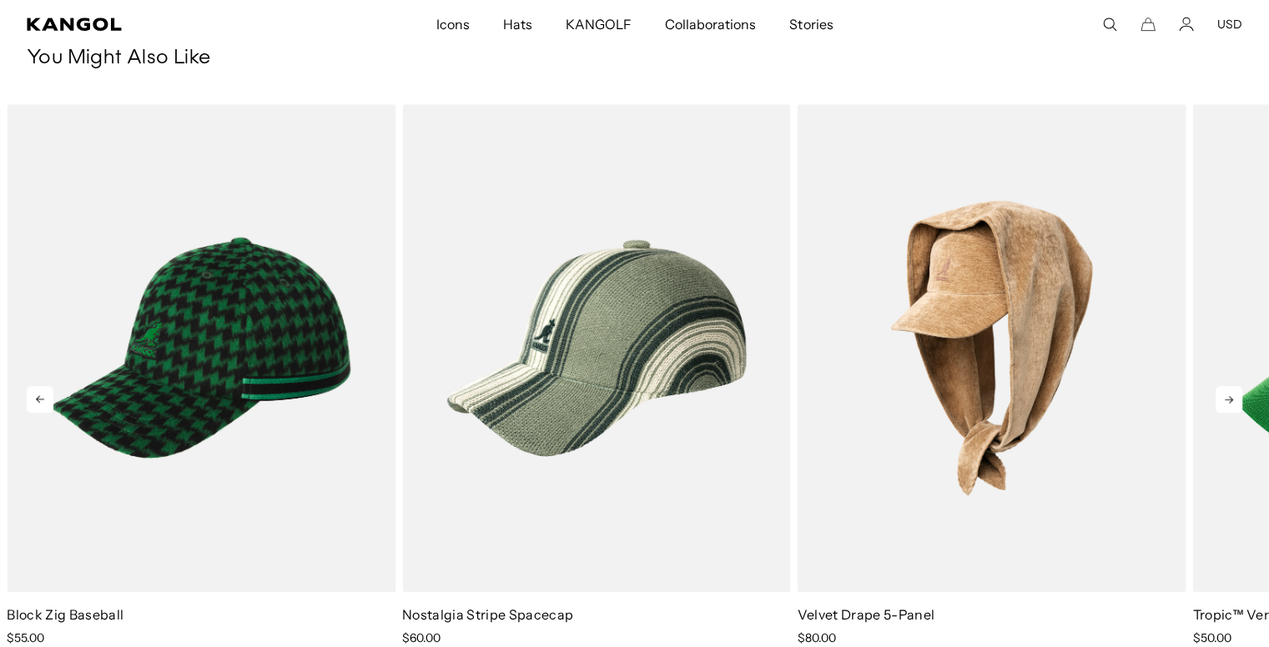
click at [1228, 399] on icon at bounding box center [1229, 400] width 8 height 8
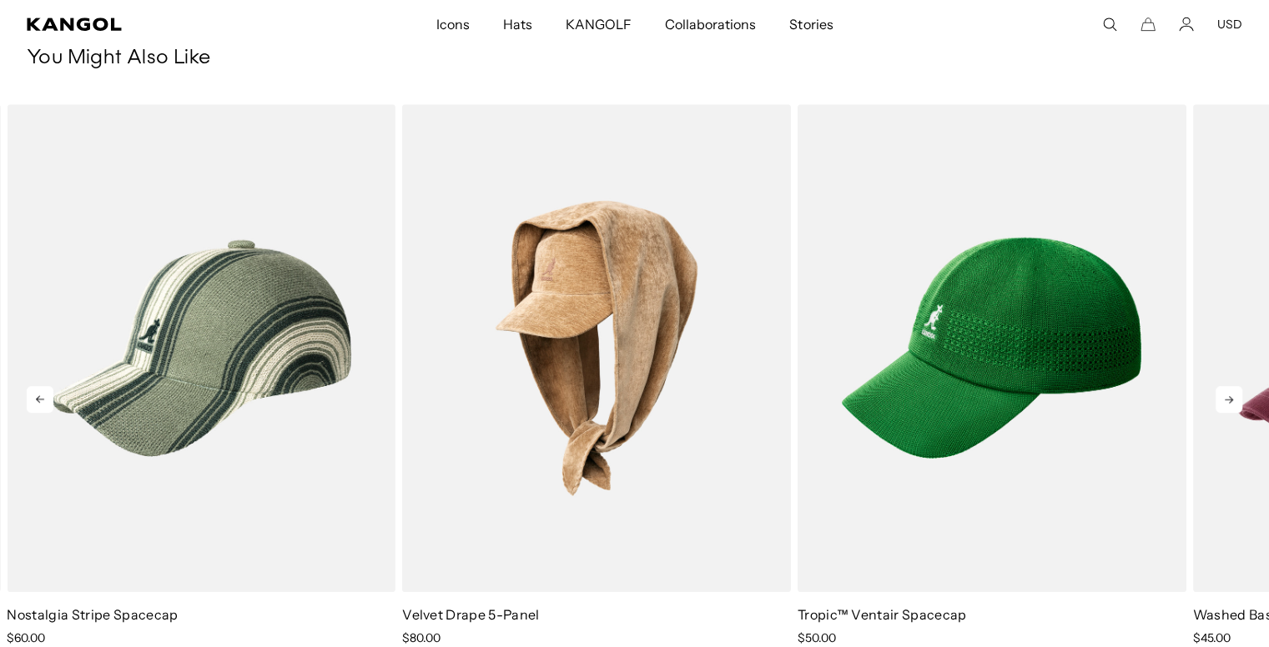
scroll to position [0, 0]
click at [1228, 399] on icon at bounding box center [1229, 400] width 8 height 8
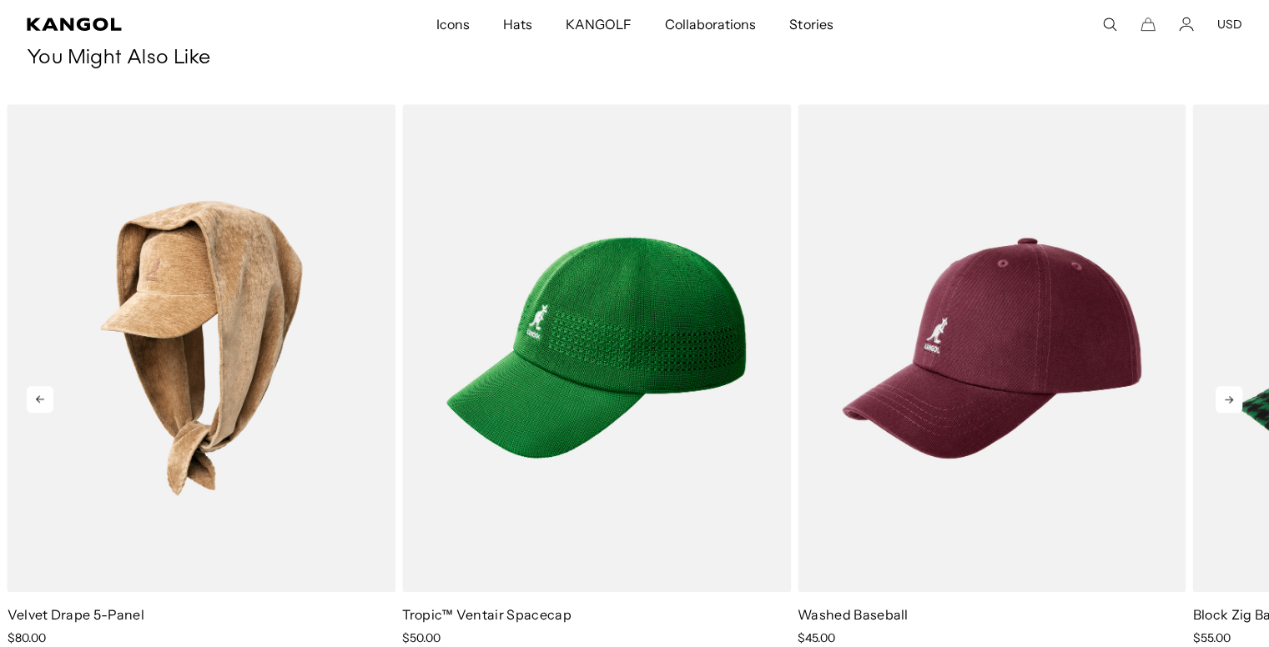
click at [1228, 399] on icon at bounding box center [1229, 400] width 8 height 8
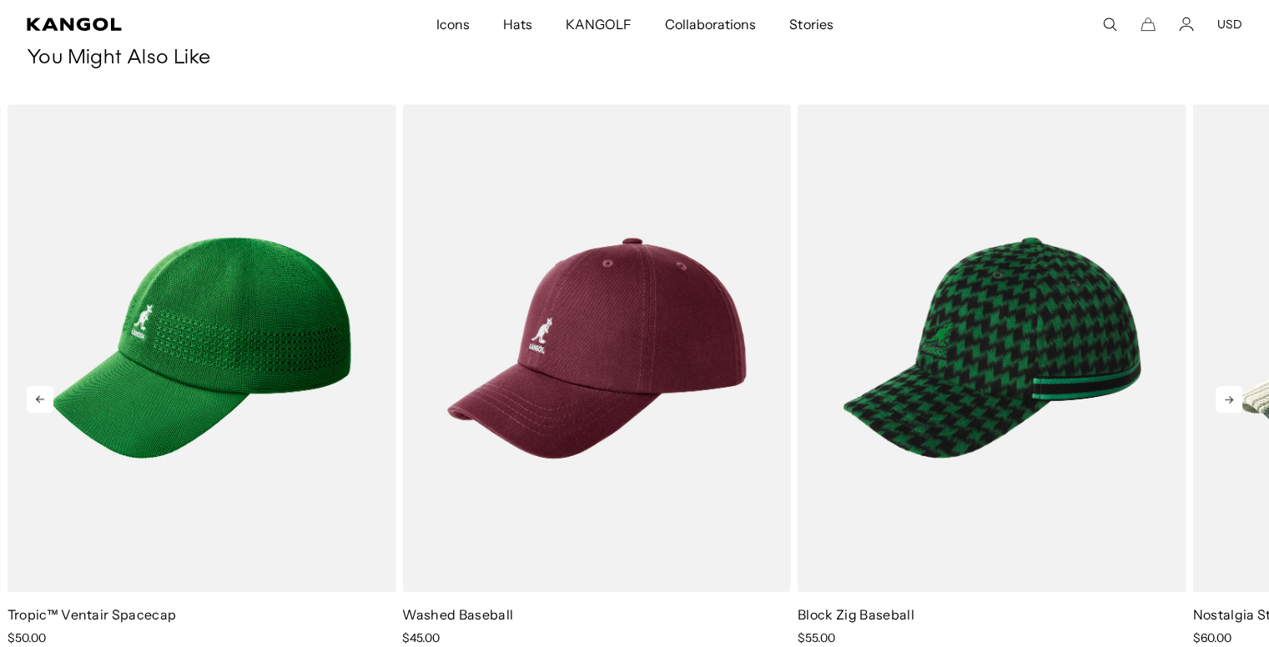
click at [1228, 399] on icon at bounding box center [1229, 400] width 8 height 8
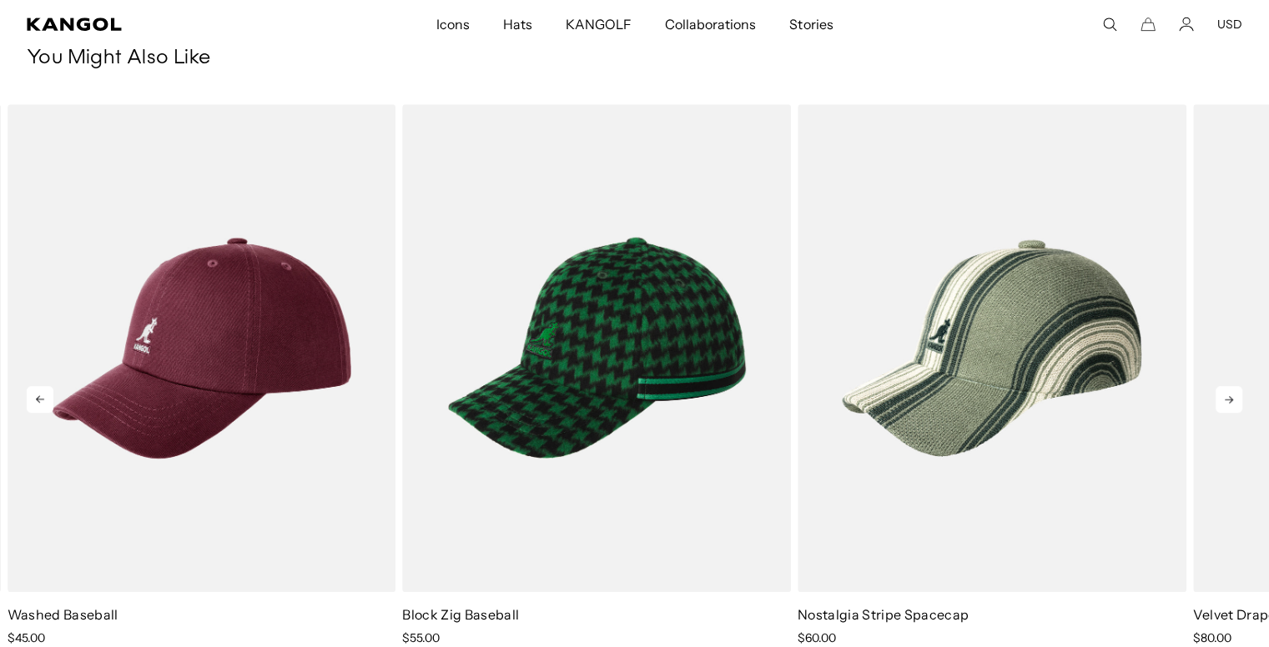
click at [1228, 399] on icon at bounding box center [1229, 400] width 8 height 8
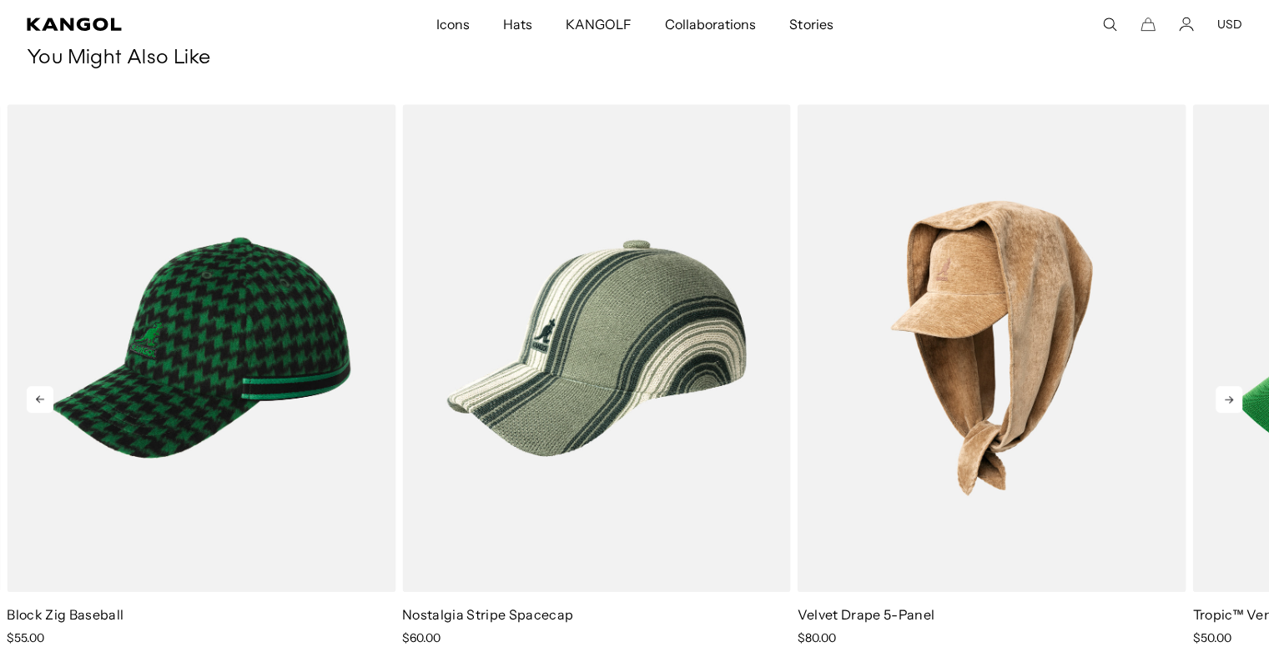
click at [1228, 399] on icon at bounding box center [1229, 400] width 8 height 8
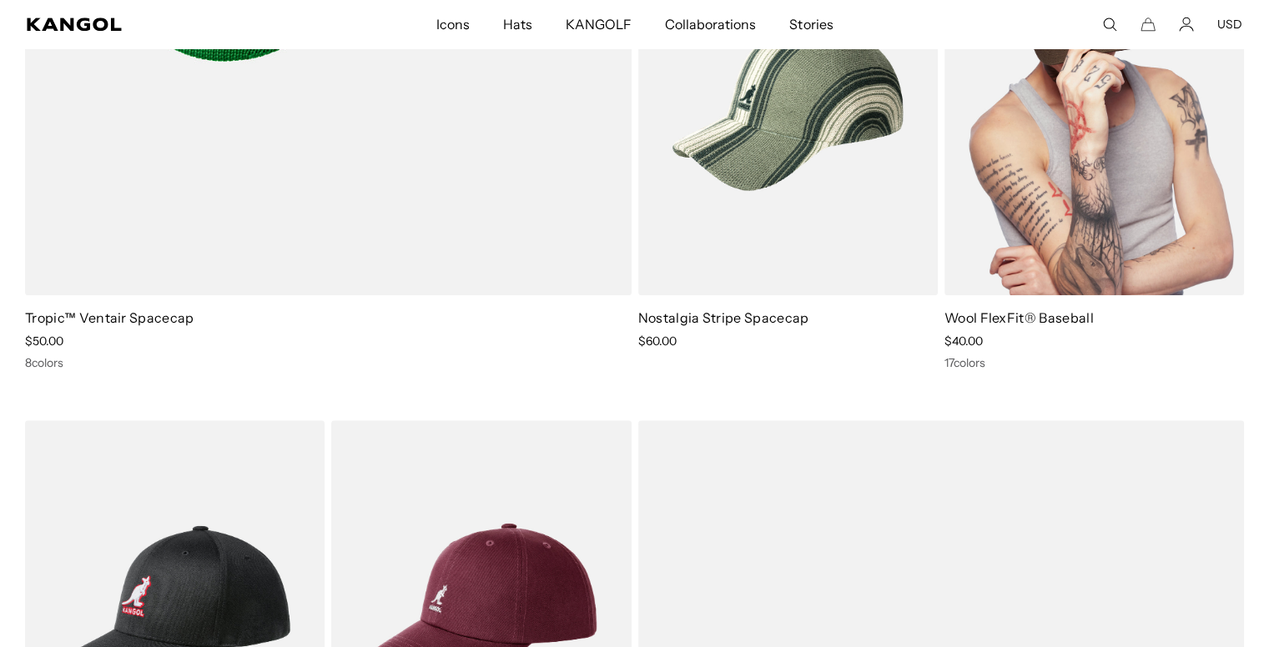
click at [998, 209] on img at bounding box center [1093, 107] width 299 height 376
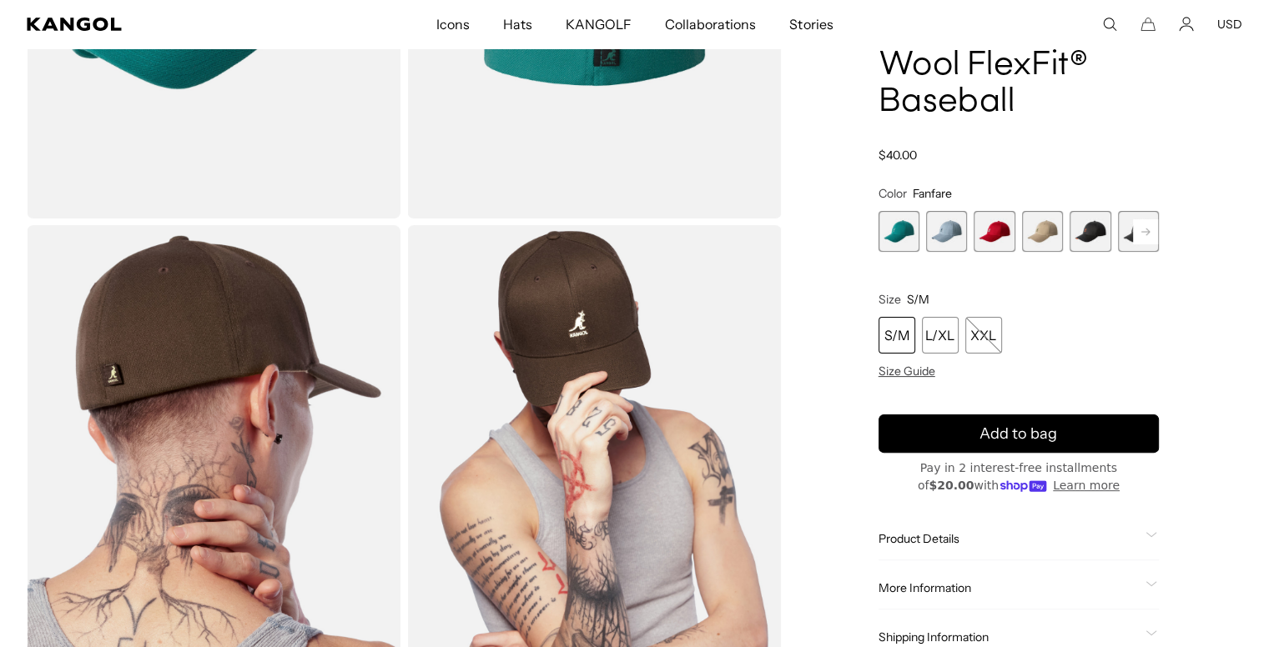
click at [943, 239] on span "2 of 17" at bounding box center [946, 231] width 41 height 41
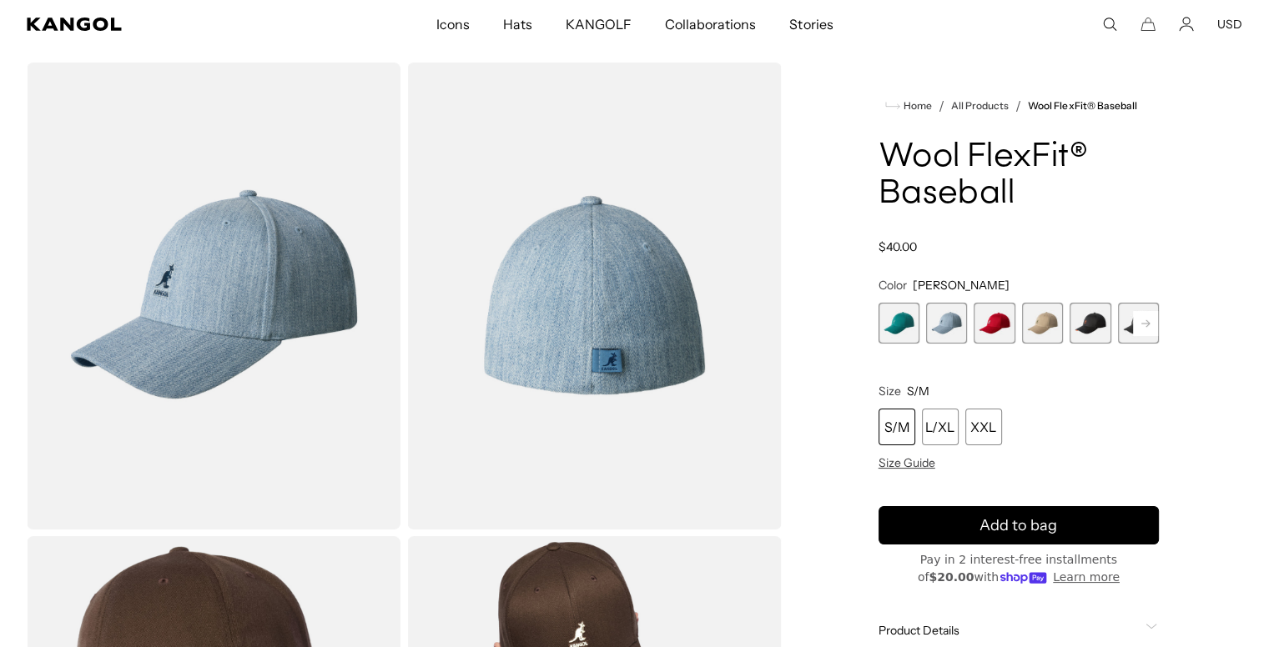
click at [984, 331] on span "3 of 17" at bounding box center [993, 323] width 41 height 41
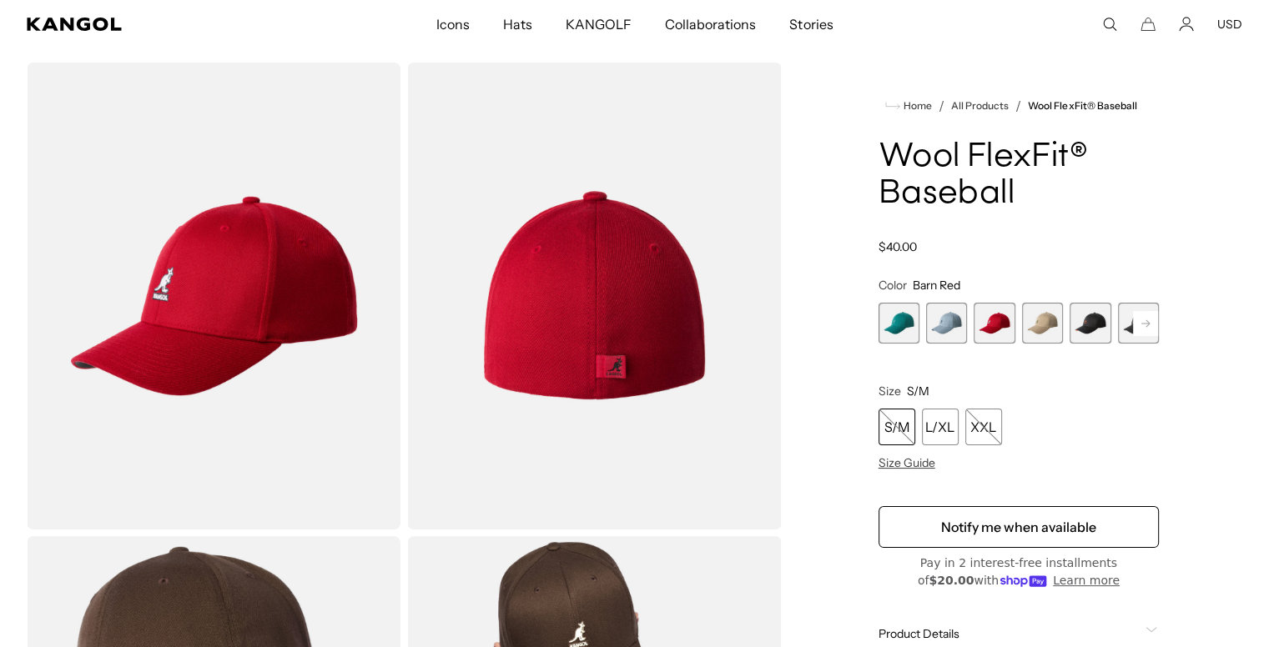
click at [1041, 329] on span "4 of 17" at bounding box center [1042, 323] width 41 height 41
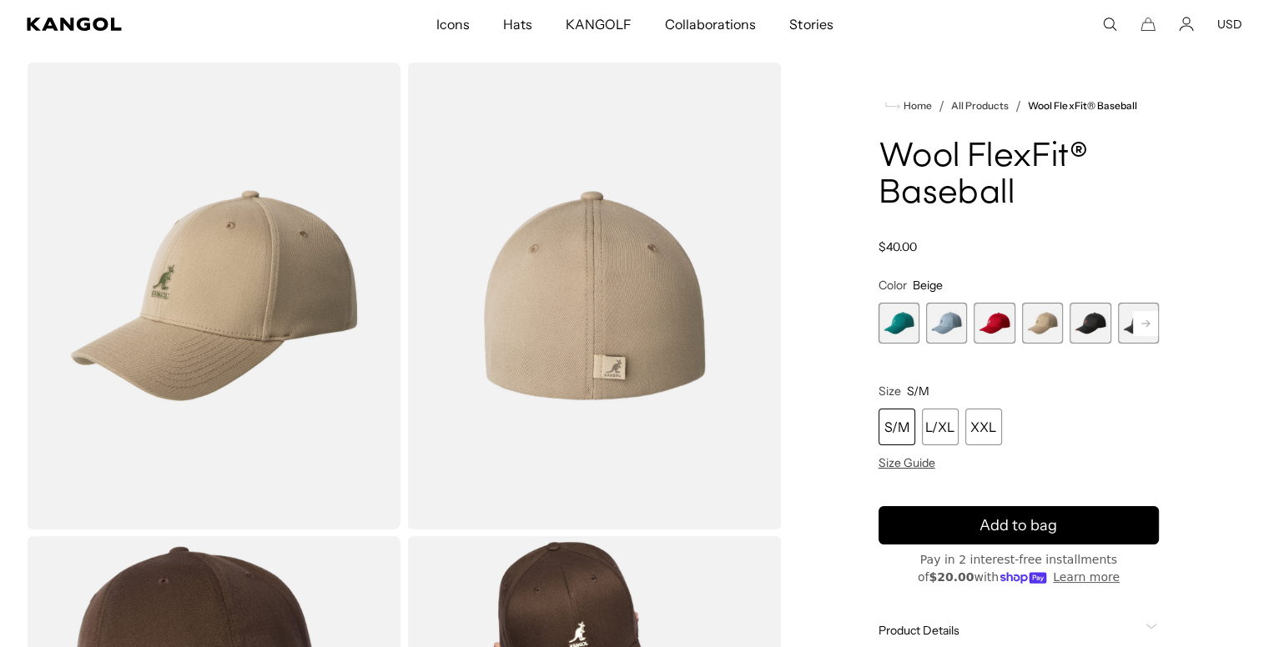
click at [1142, 324] on rect at bounding box center [1145, 323] width 25 height 25
click at [940, 322] on span "5 of 17" at bounding box center [946, 323] width 41 height 41
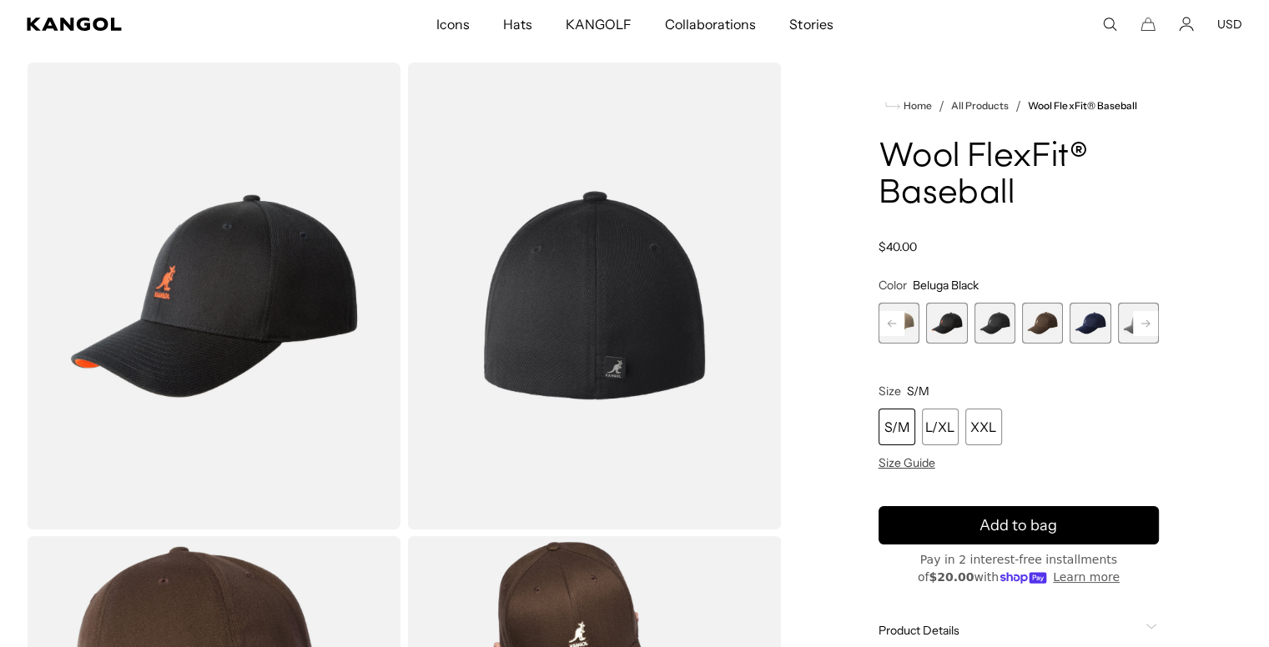
click at [996, 333] on span "6 of 17" at bounding box center [993, 323] width 41 height 41
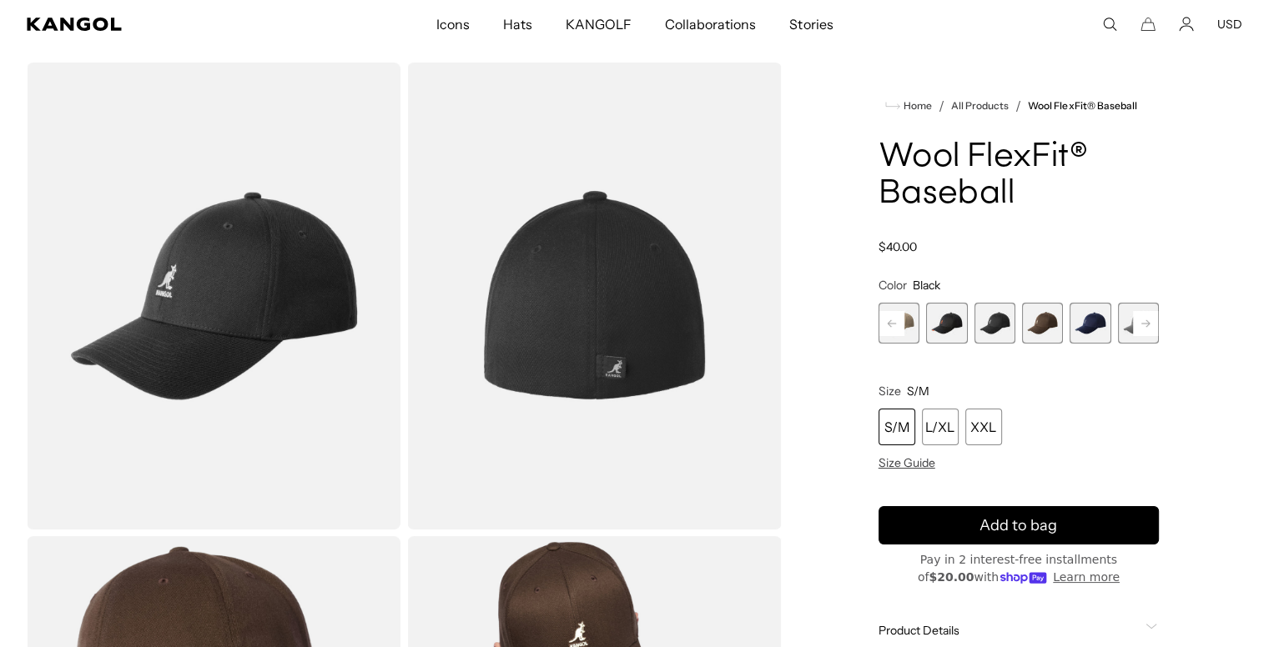
scroll to position [0, 344]
click at [1030, 331] on span "7 of 17" at bounding box center [1042, 323] width 41 height 41
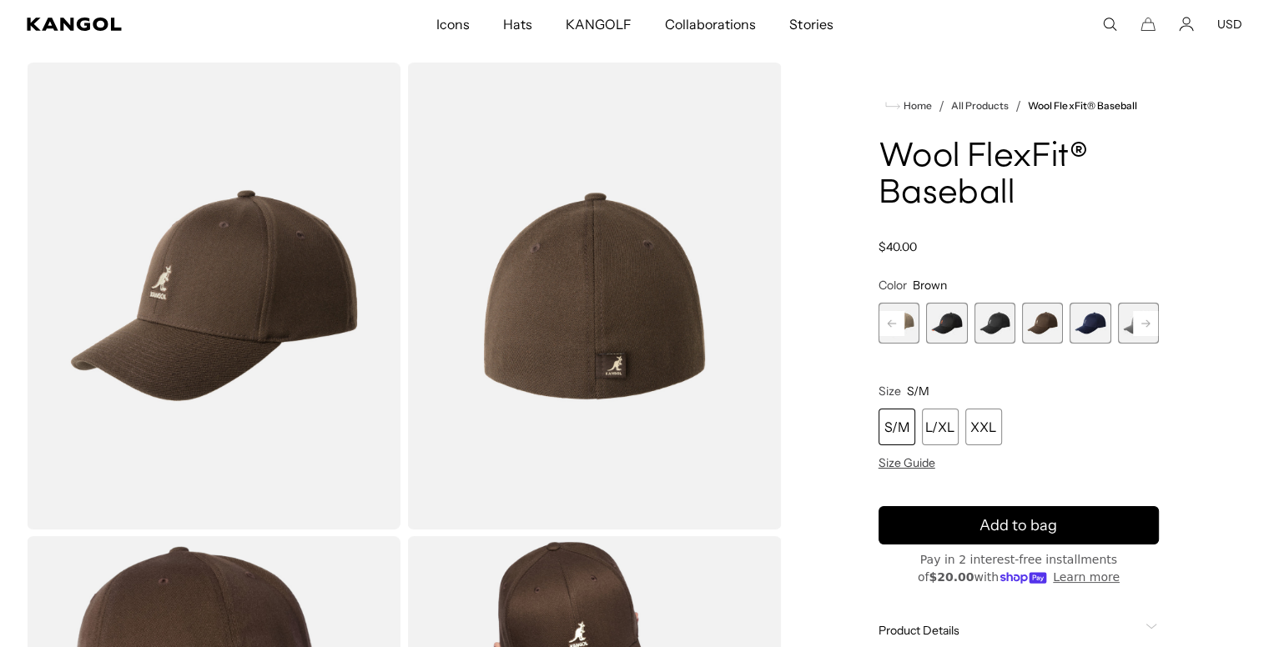
click at [1079, 338] on span "8 of 17" at bounding box center [1089, 323] width 41 height 41
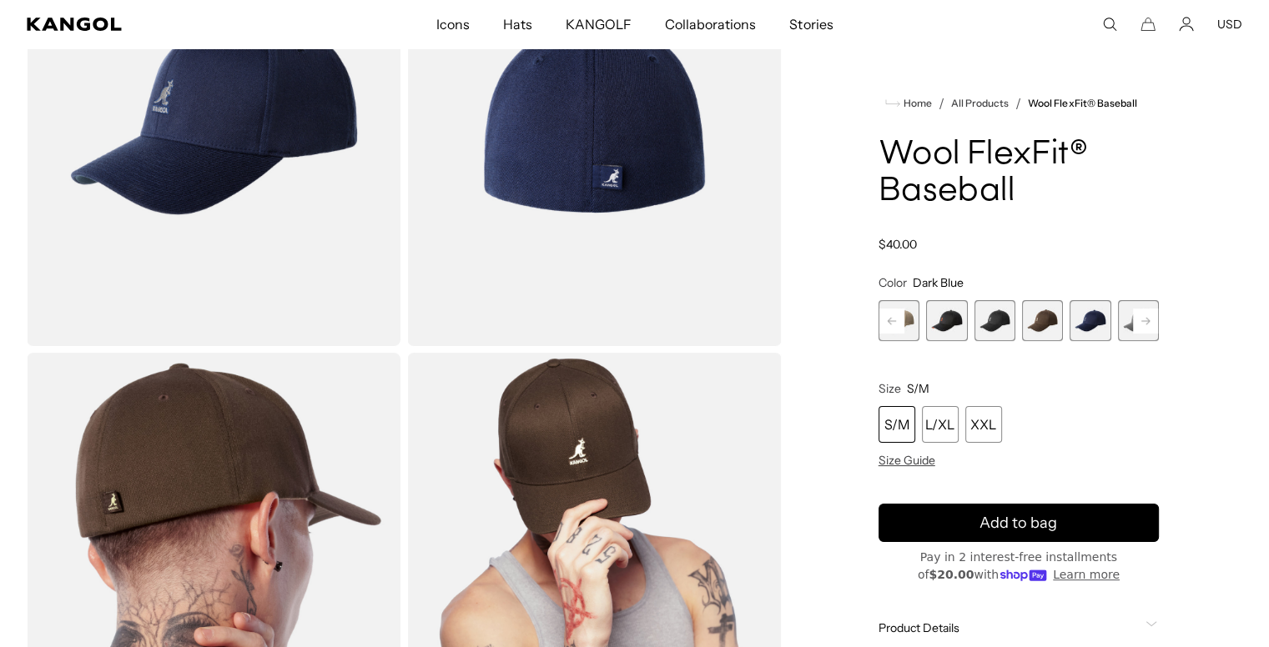
scroll to position [0, 344]
click at [1158, 328] on button "Next" at bounding box center [1145, 321] width 27 height 27
click at [1088, 324] on span "9 of 17" at bounding box center [1089, 320] width 41 height 41
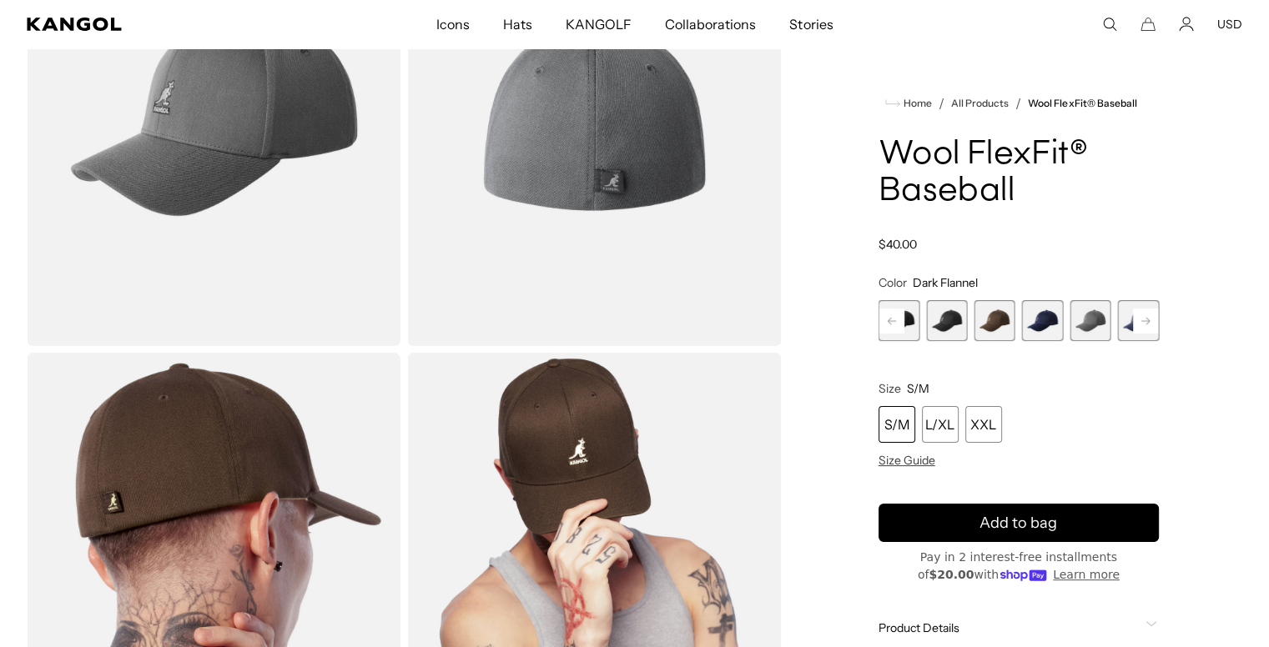
scroll to position [0, 344]
click at [1129, 338] on span "10 of 17" at bounding box center [1138, 320] width 41 height 41
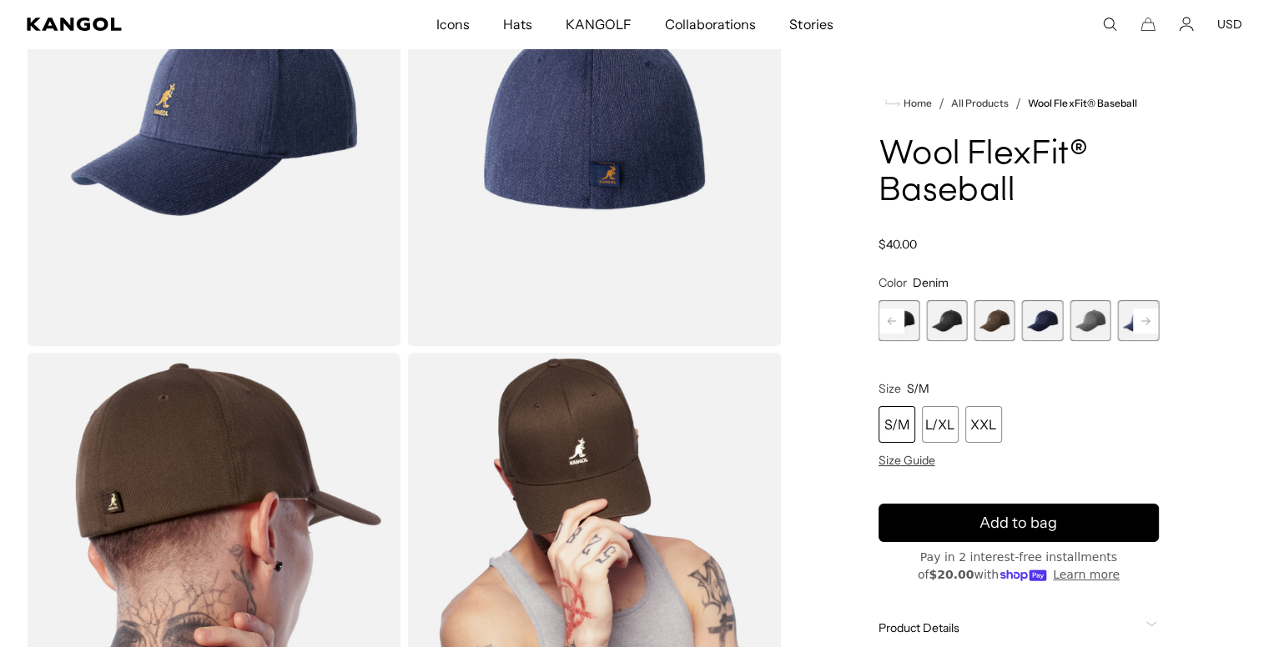
click at [1147, 324] on rect at bounding box center [1145, 321] width 25 height 25
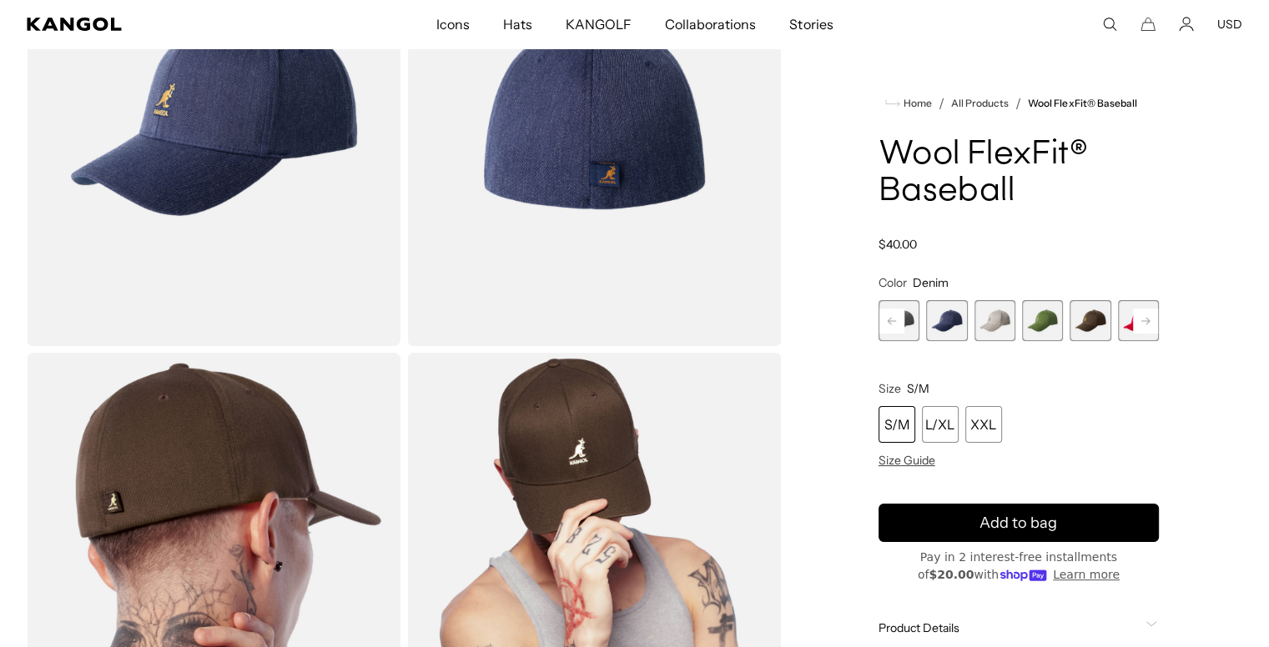
click at [995, 326] on span "11 of 17" at bounding box center [994, 320] width 41 height 41
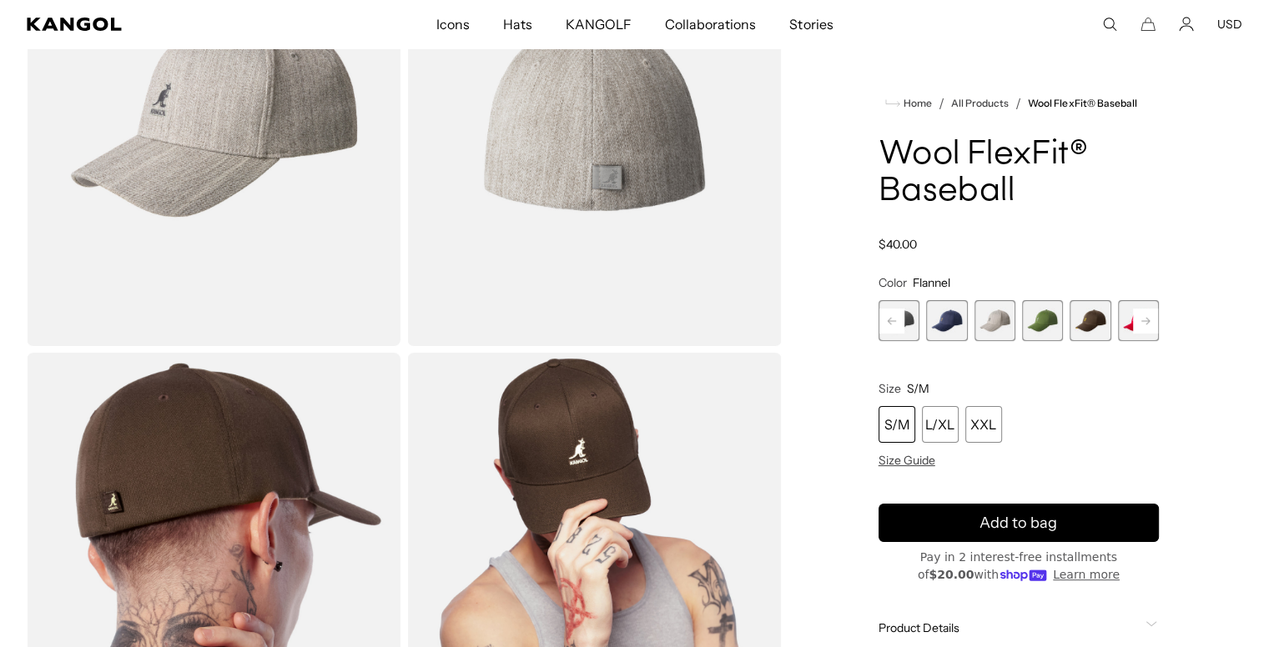
click at [1037, 331] on span "12 of 17" at bounding box center [1042, 320] width 41 height 41
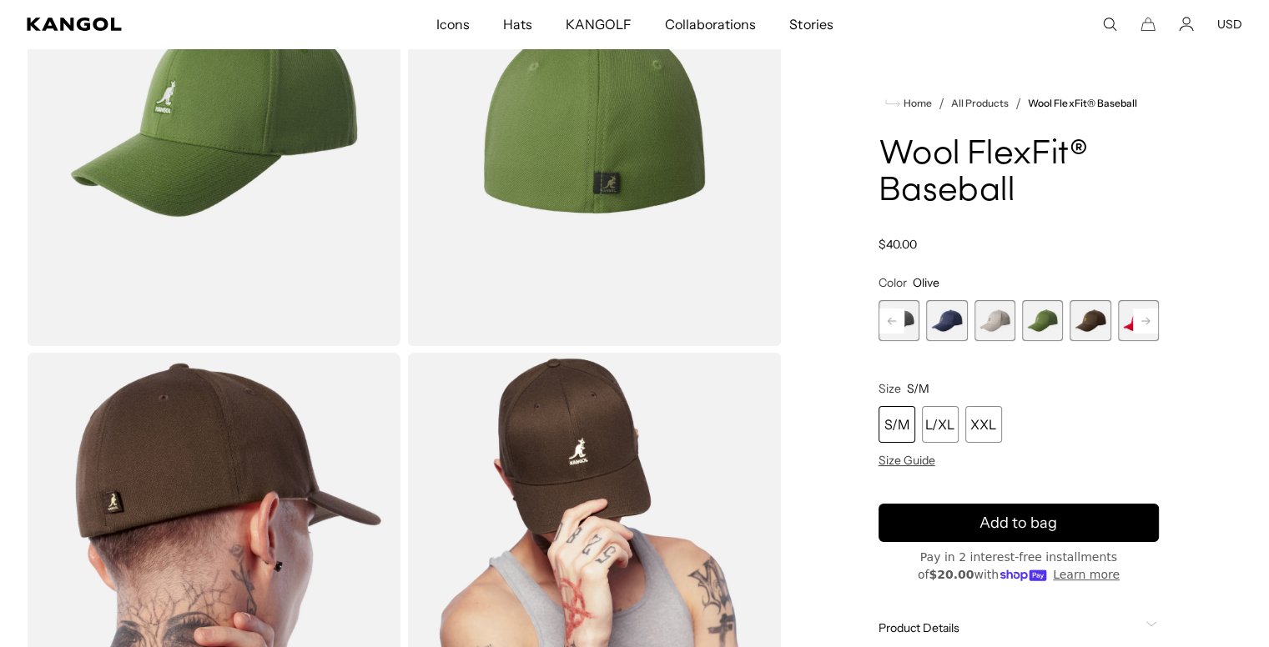
click at [1075, 330] on span "13 of 17" at bounding box center [1089, 320] width 41 height 41
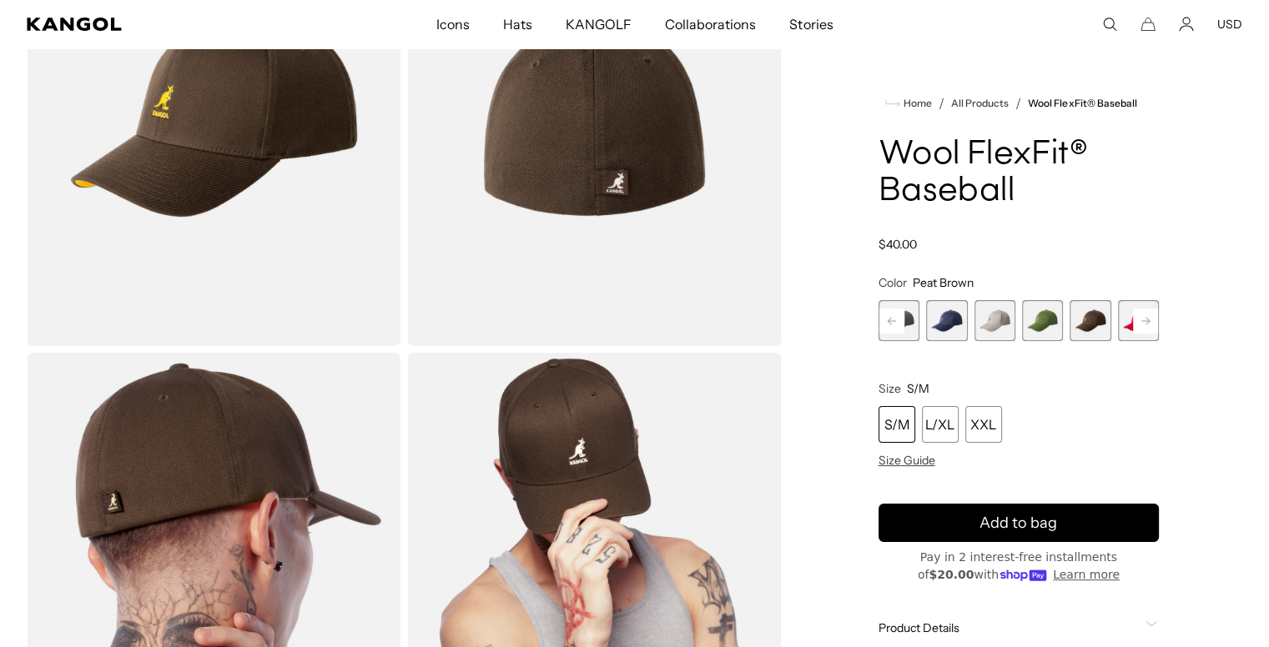
click at [1138, 321] on rect at bounding box center [1145, 321] width 25 height 25
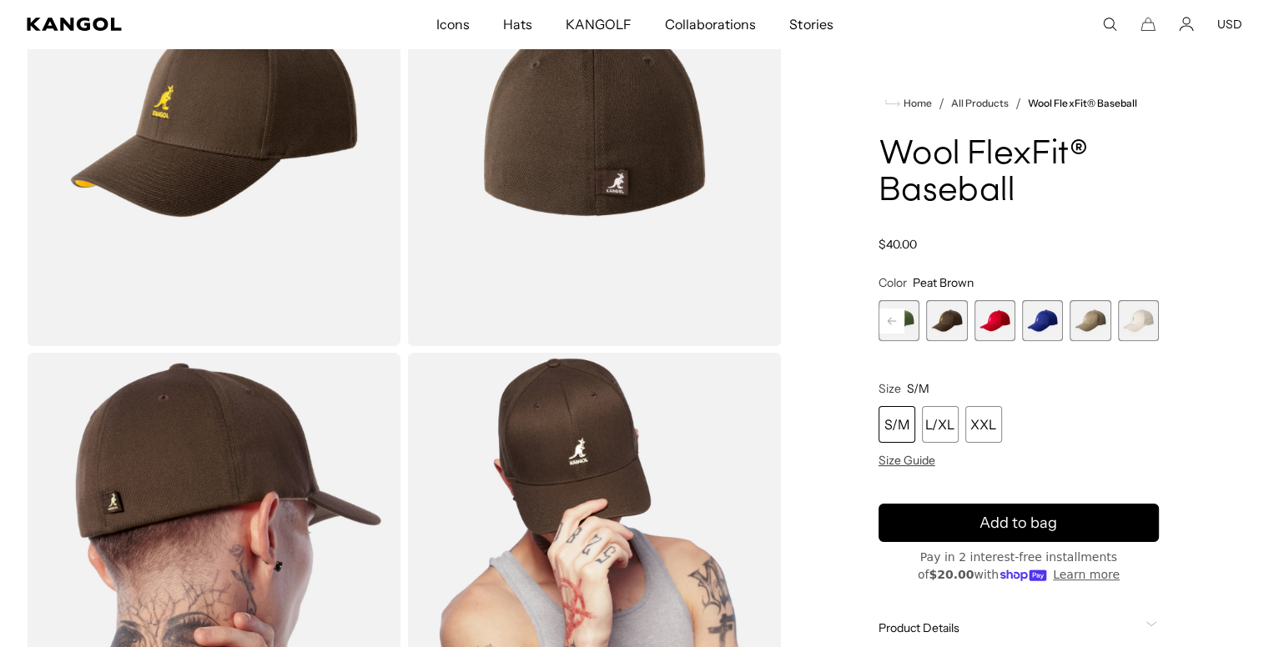
click at [997, 324] on span "14 of 17" at bounding box center [994, 320] width 41 height 41
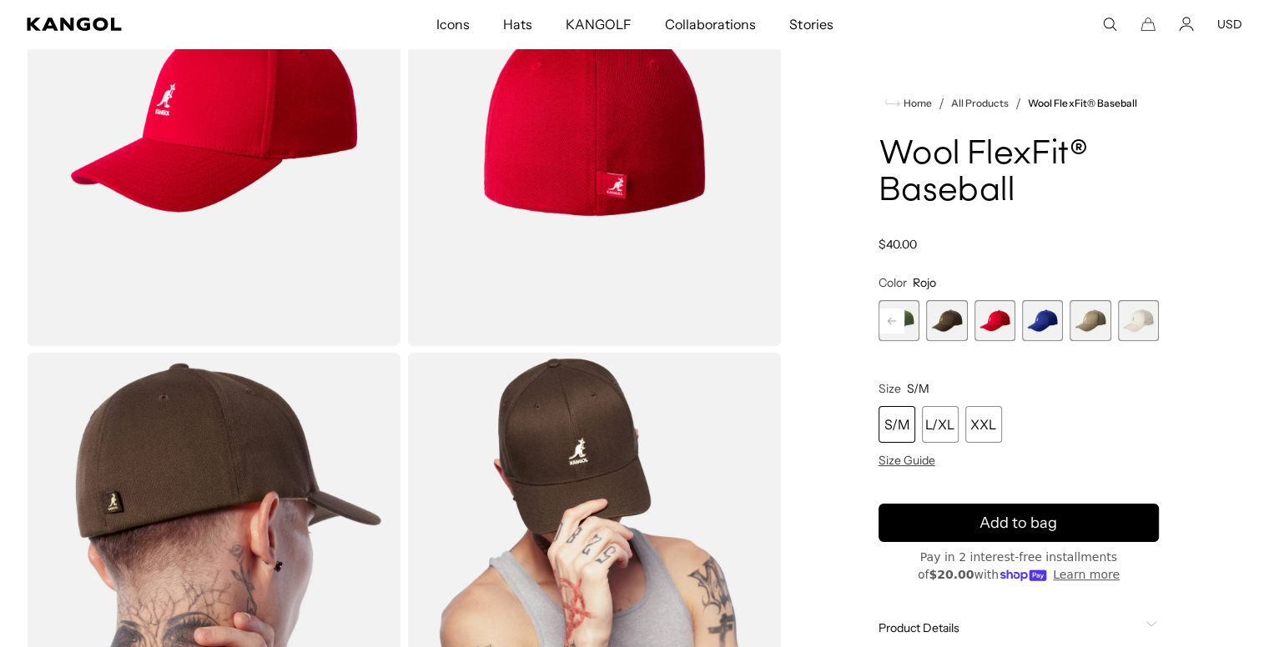
click at [1044, 324] on span "15 of 17" at bounding box center [1042, 320] width 41 height 41
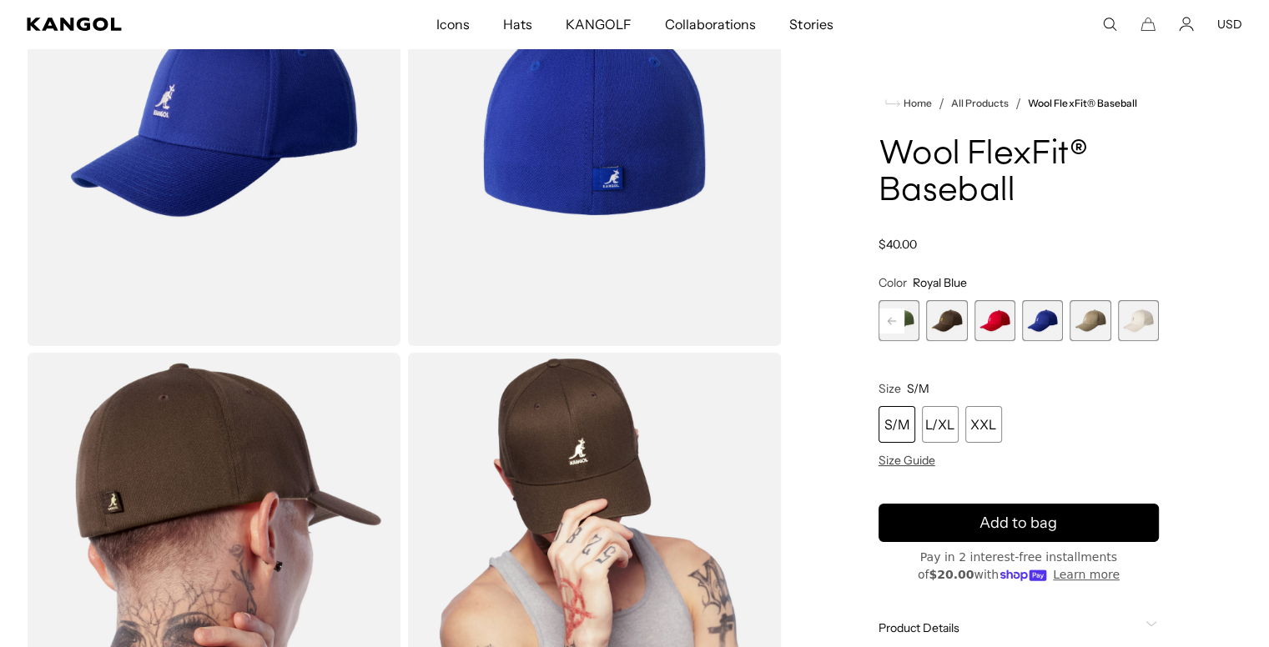
click at [1099, 320] on span "16 of 17" at bounding box center [1089, 320] width 41 height 41
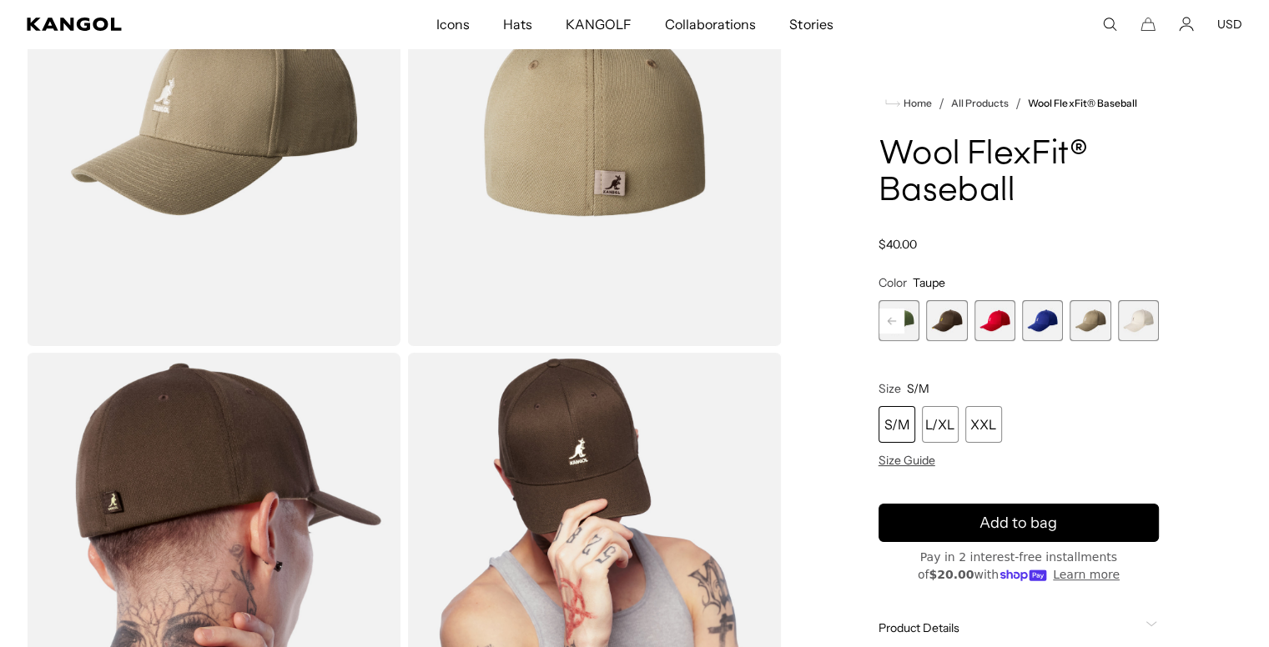
scroll to position [0, 344]
click at [1129, 325] on span "17 of 17" at bounding box center [1138, 320] width 41 height 41
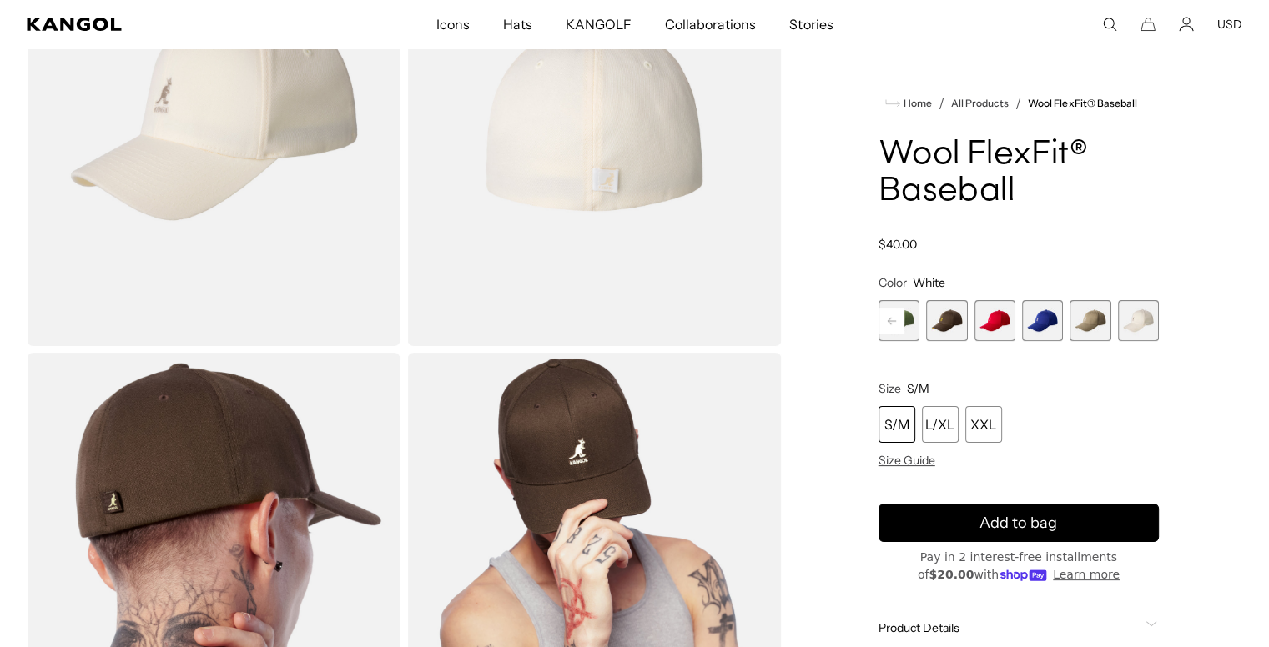
click at [1088, 324] on span "16 of 17" at bounding box center [1089, 320] width 41 height 41
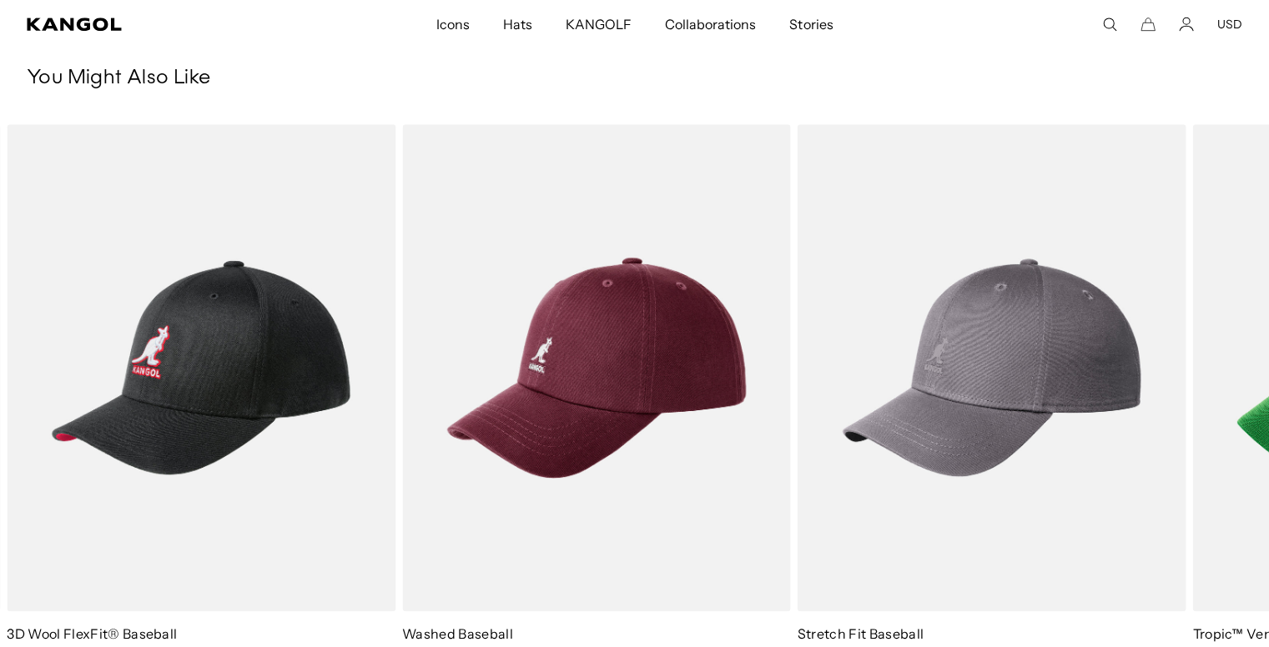
scroll to position [1110, 0]
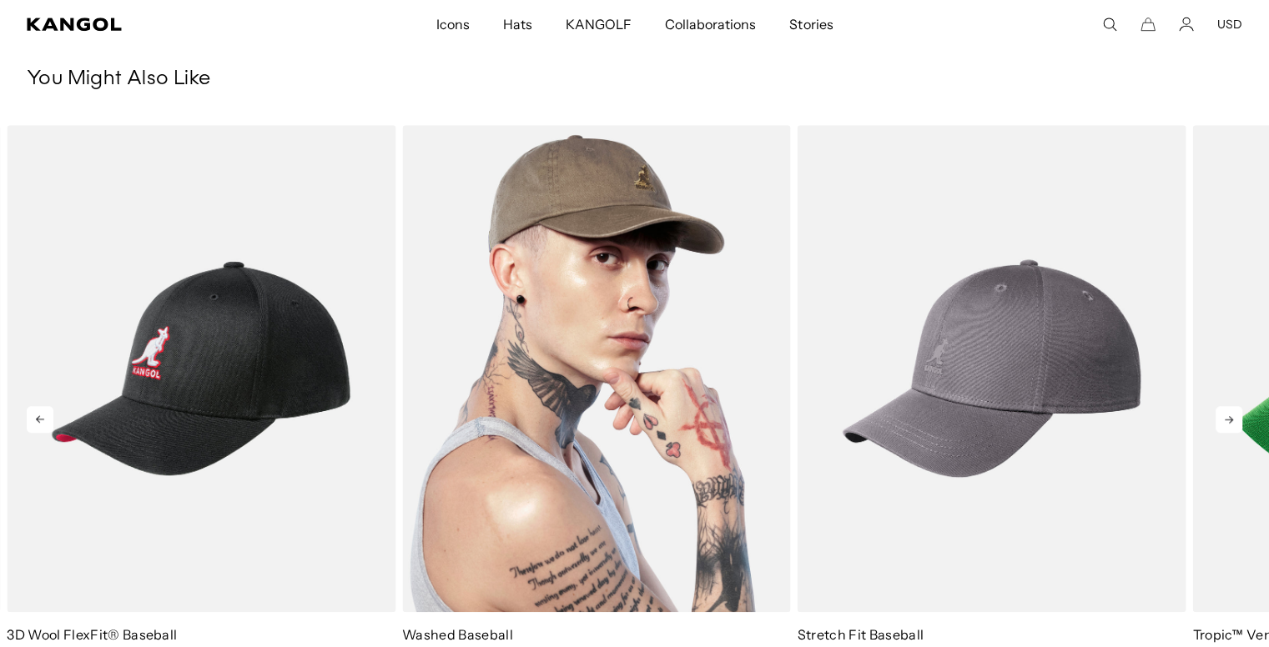
click at [573, 409] on img "2 of 5" at bounding box center [596, 369] width 389 height 488
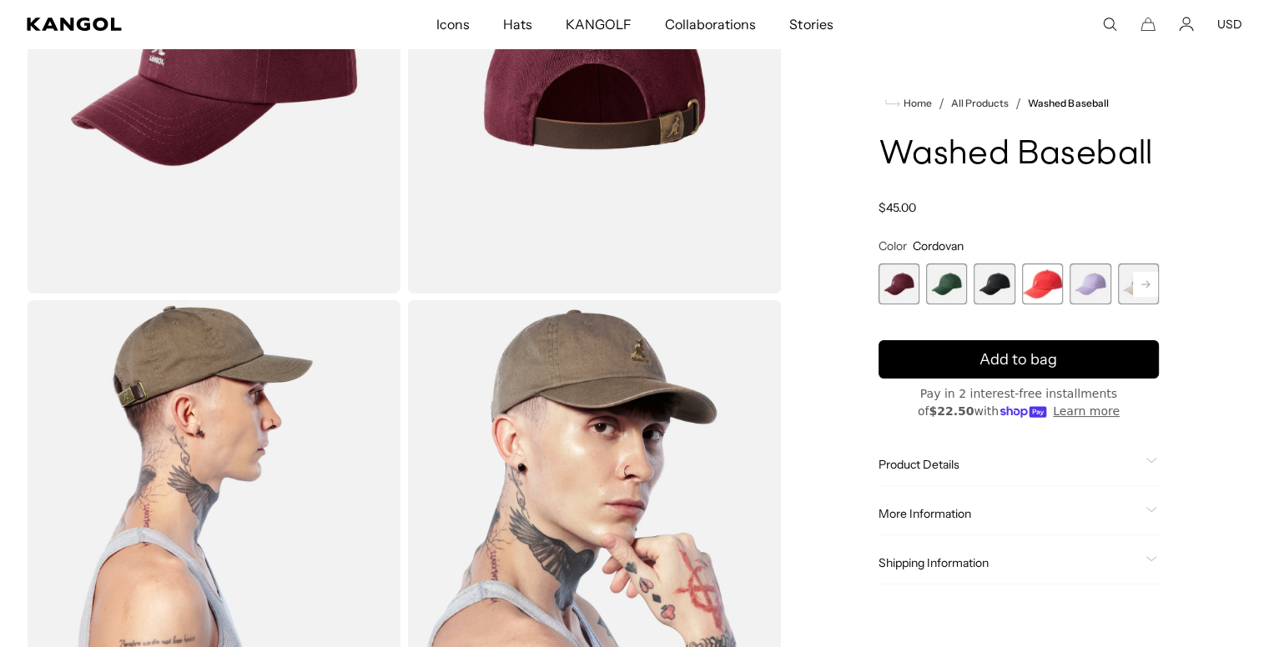
click at [938, 290] on span "2 of 14" at bounding box center [946, 284] width 41 height 41
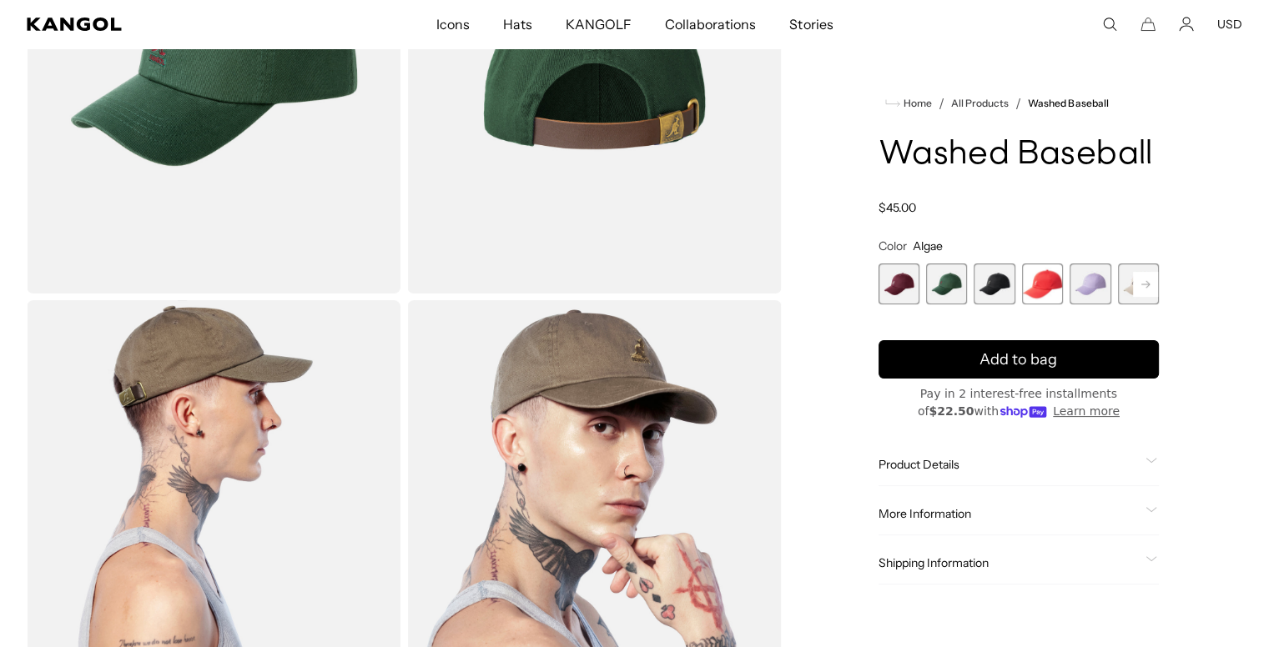
scroll to position [0, 344]
click at [1141, 285] on rect at bounding box center [1145, 284] width 25 height 25
click at [1044, 287] on span "5 of 14" at bounding box center [1042, 284] width 41 height 41
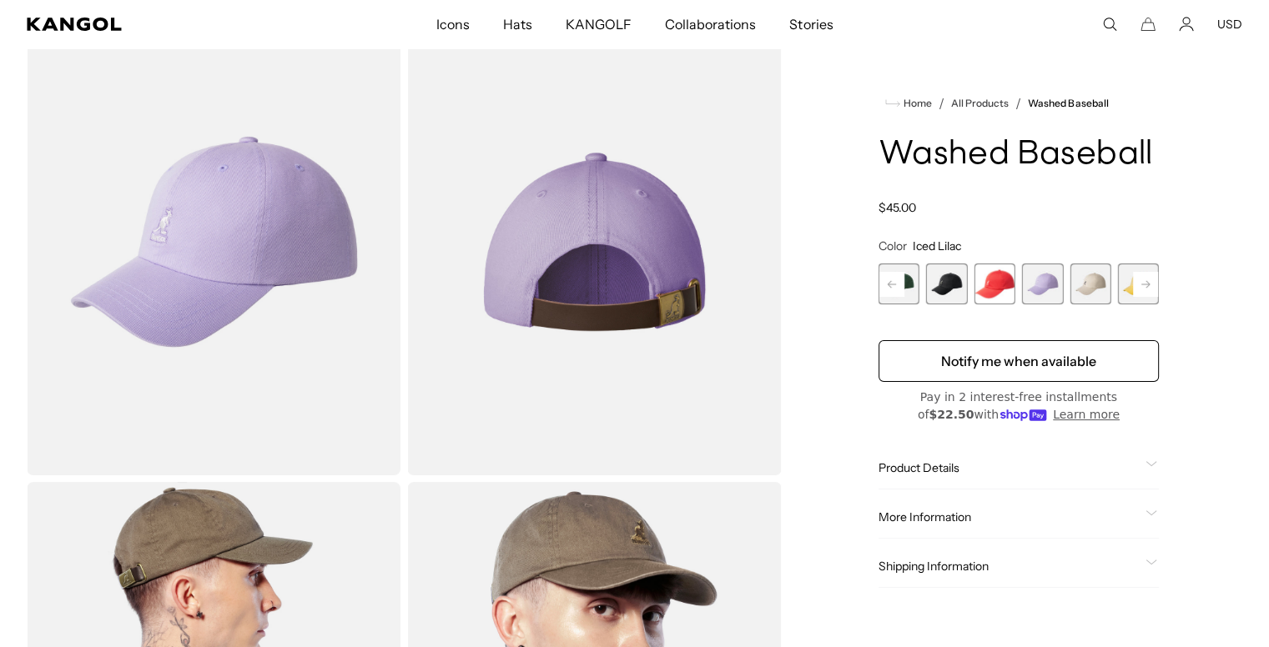
scroll to position [0, 344]
click at [943, 280] on span "3 of 14" at bounding box center [946, 284] width 41 height 41
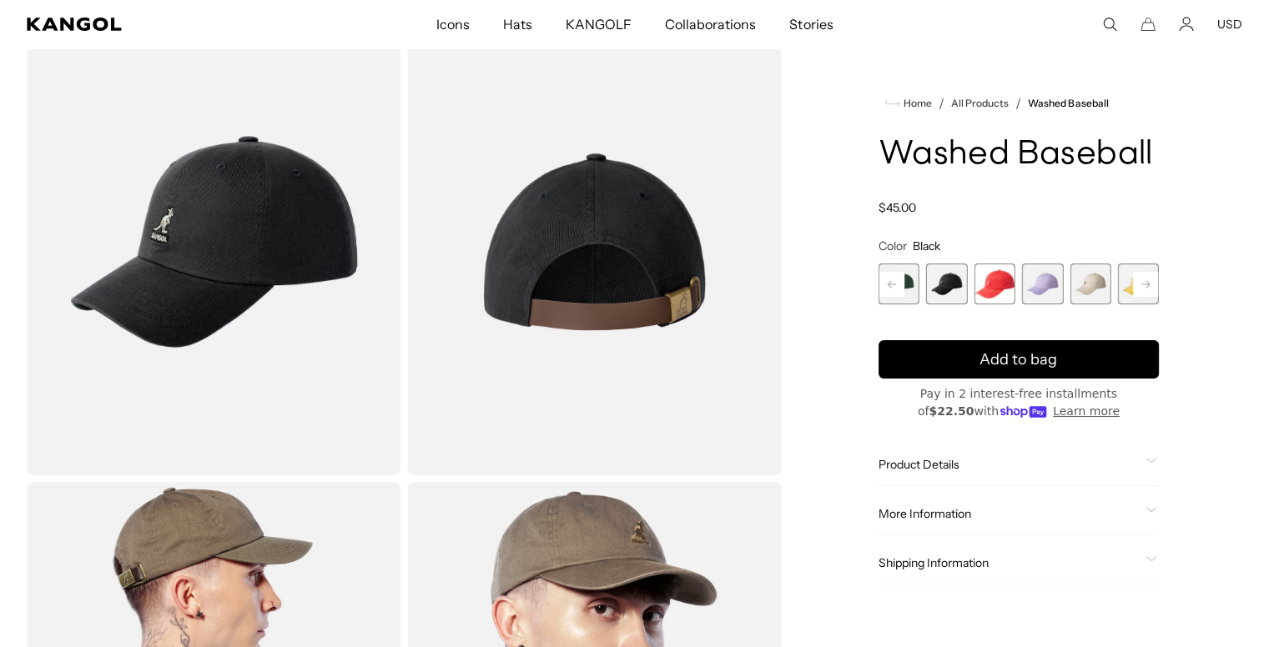
click at [1146, 288] on rect at bounding box center [1145, 284] width 25 height 25
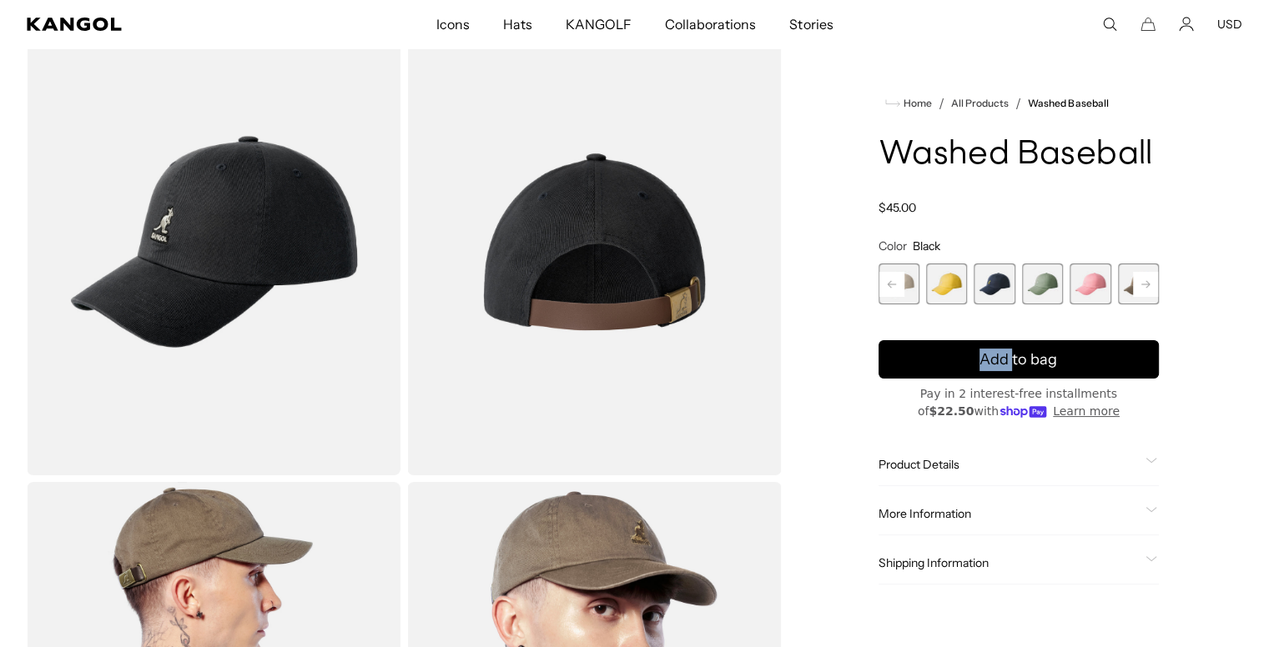
scroll to position [0, 344]
click at [950, 275] on span "8 of 14" at bounding box center [946, 284] width 41 height 41
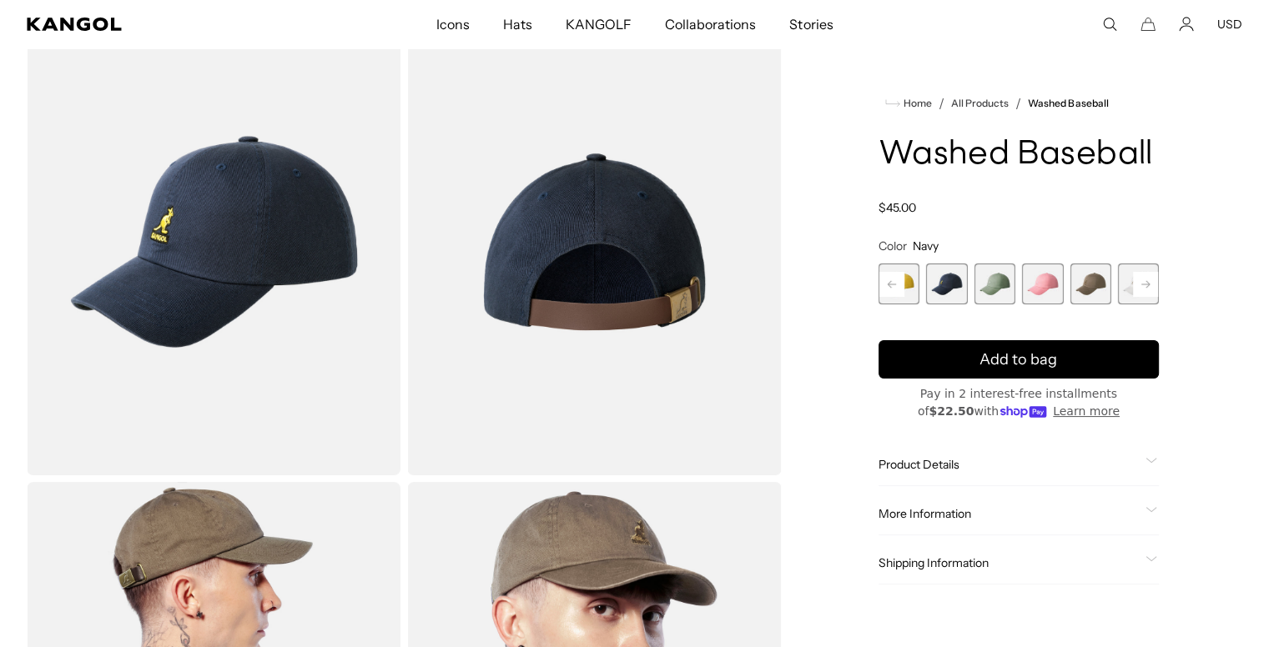
click at [999, 288] on span "9 of 14" at bounding box center [994, 284] width 41 height 41
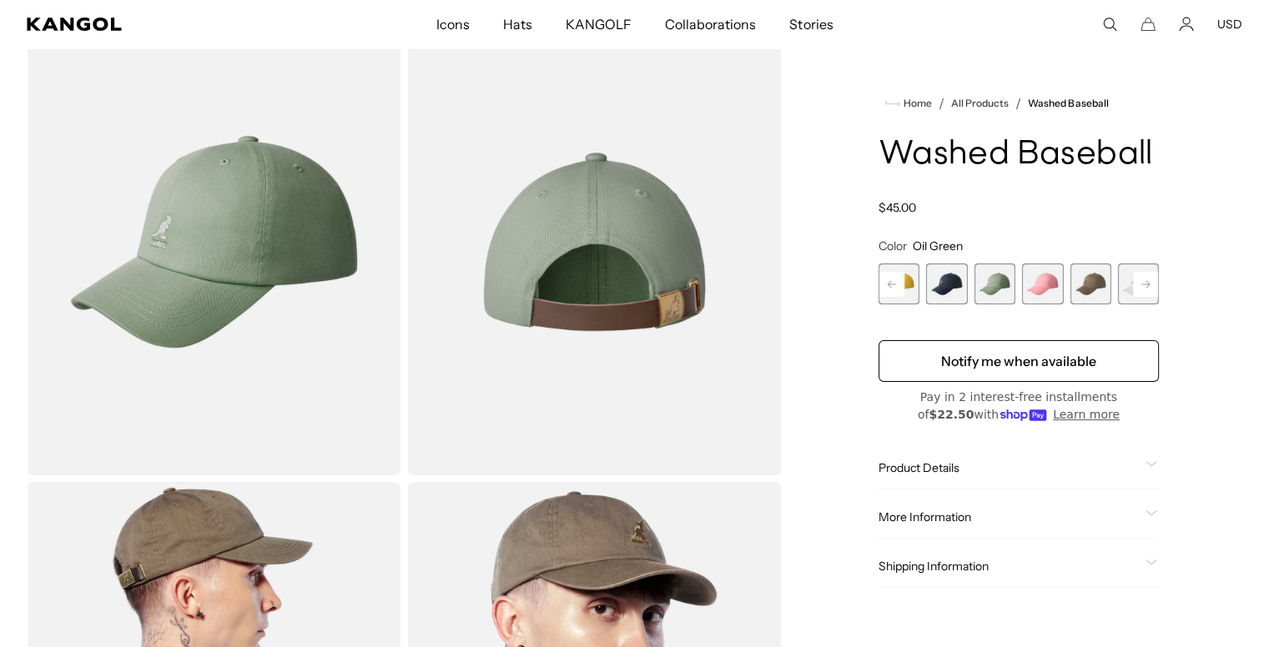
scroll to position [0, 344]
click at [1147, 283] on rect at bounding box center [1145, 284] width 25 height 25
